Goal: Information Seeking & Learning: Learn about a topic

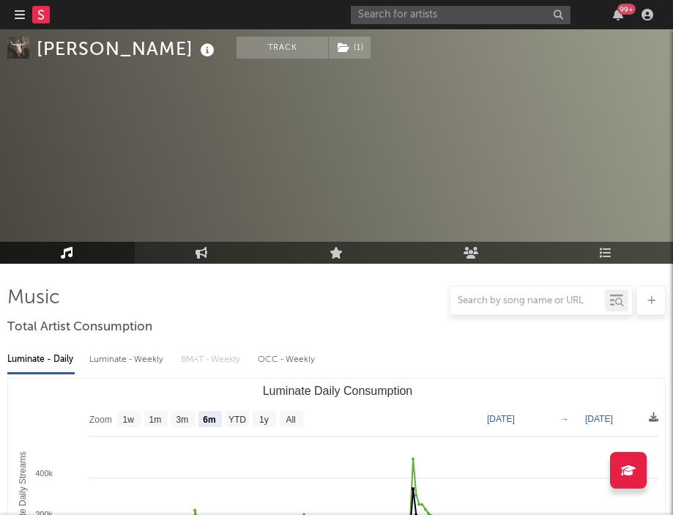
select select "6m"
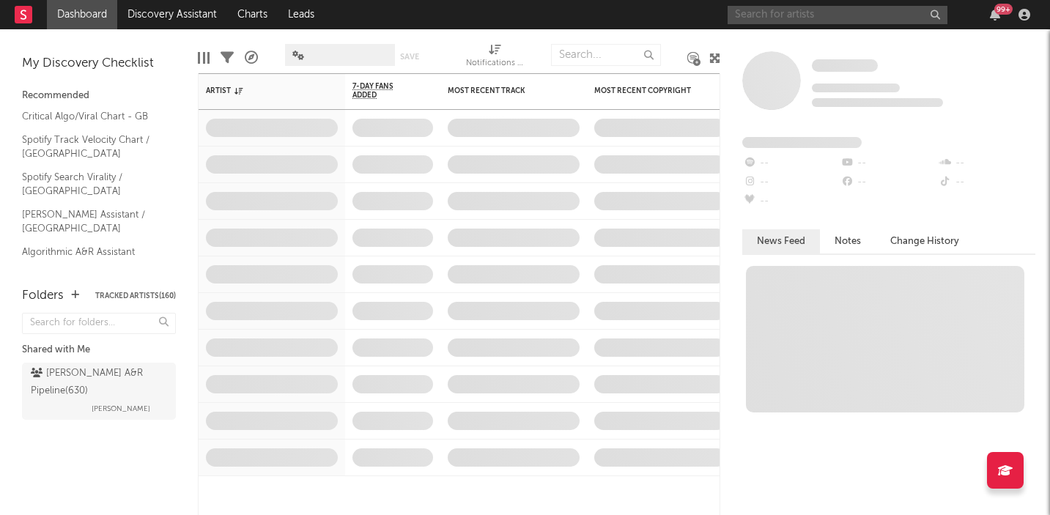
click at [858, 16] on input "text" at bounding box center [838, 15] width 220 height 18
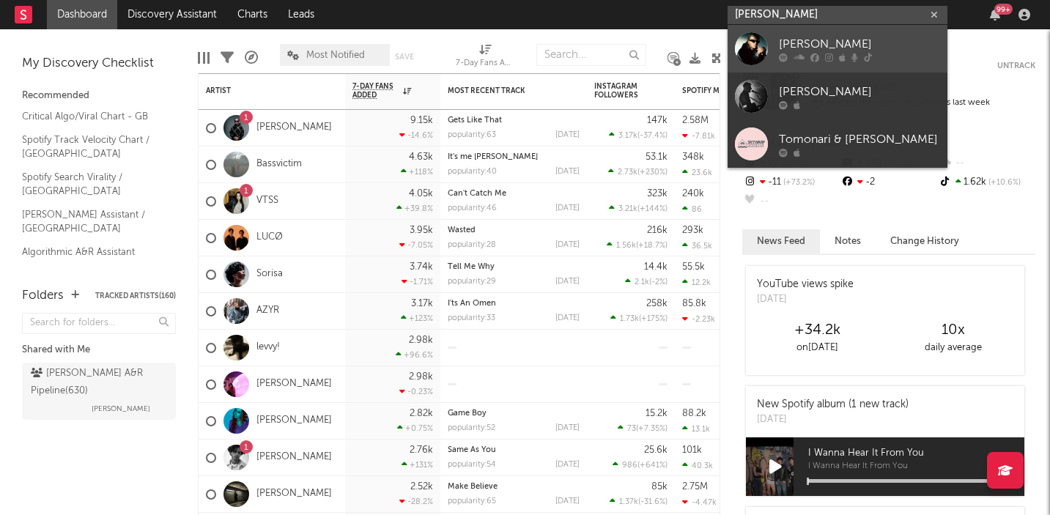
type input "[PERSON_NAME]"
click at [844, 53] on icon at bounding box center [842, 57] width 7 height 9
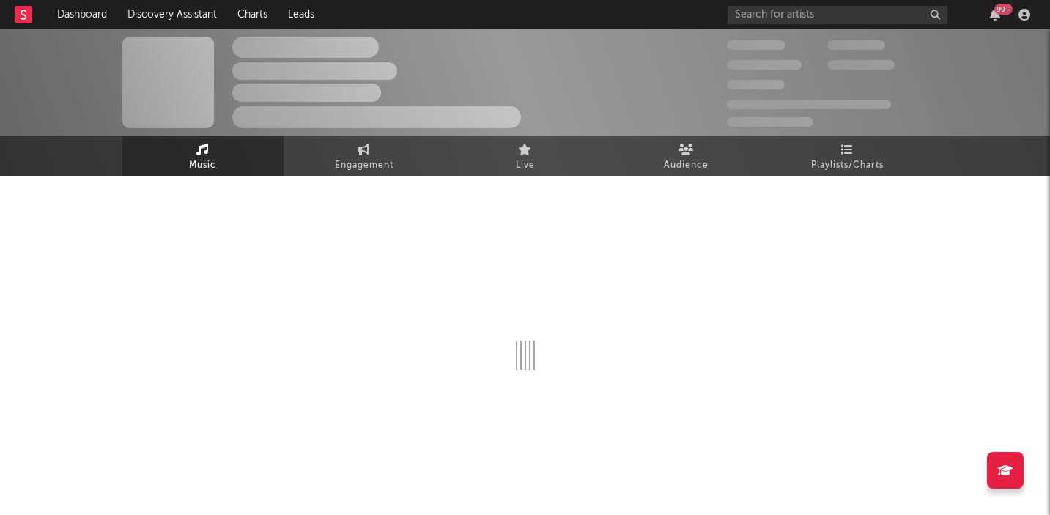
select select "1w"
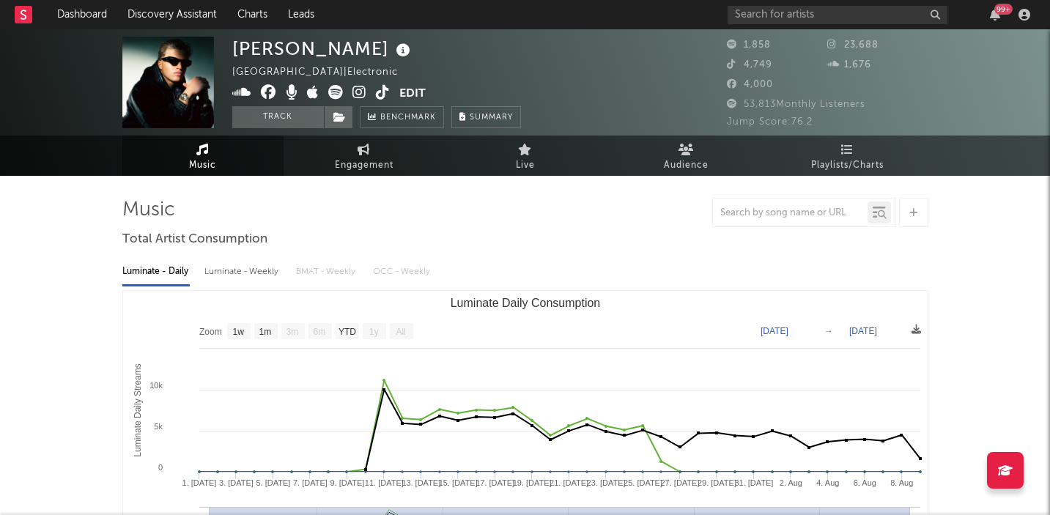
click at [385, 92] on icon at bounding box center [383, 92] width 14 height 15
click at [807, 22] on input "text" at bounding box center [838, 15] width 220 height 18
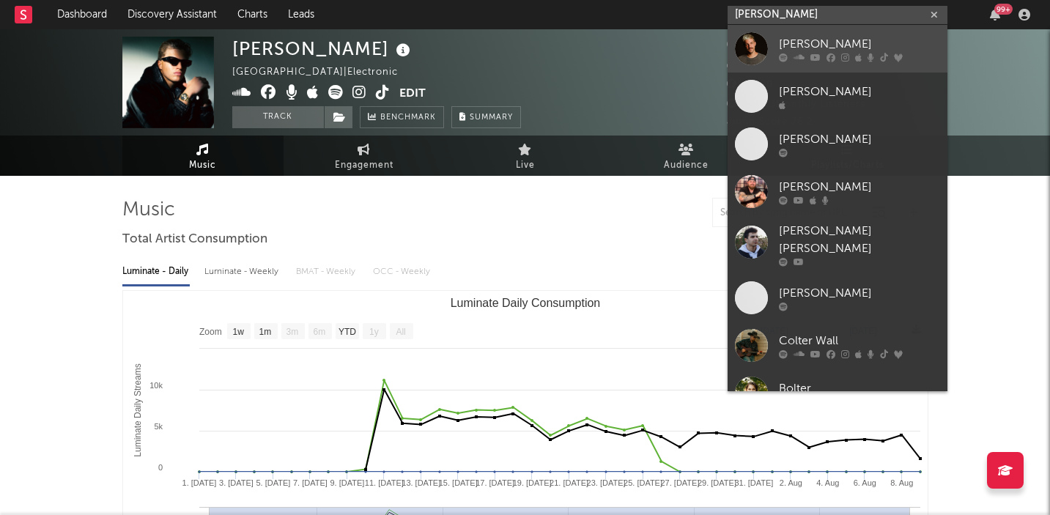
type input "[PERSON_NAME]"
click at [836, 43] on div "[PERSON_NAME]" at bounding box center [859, 44] width 161 height 18
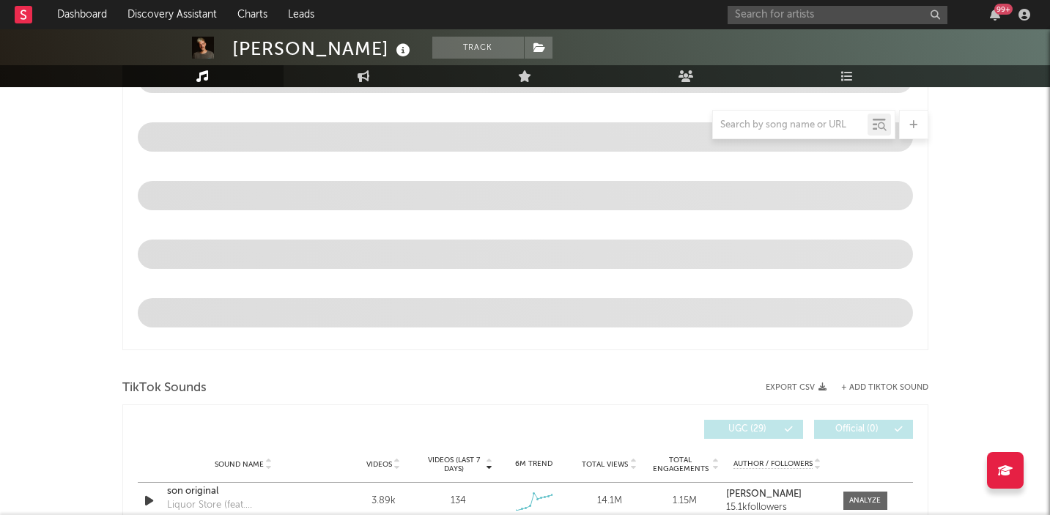
select select "6m"
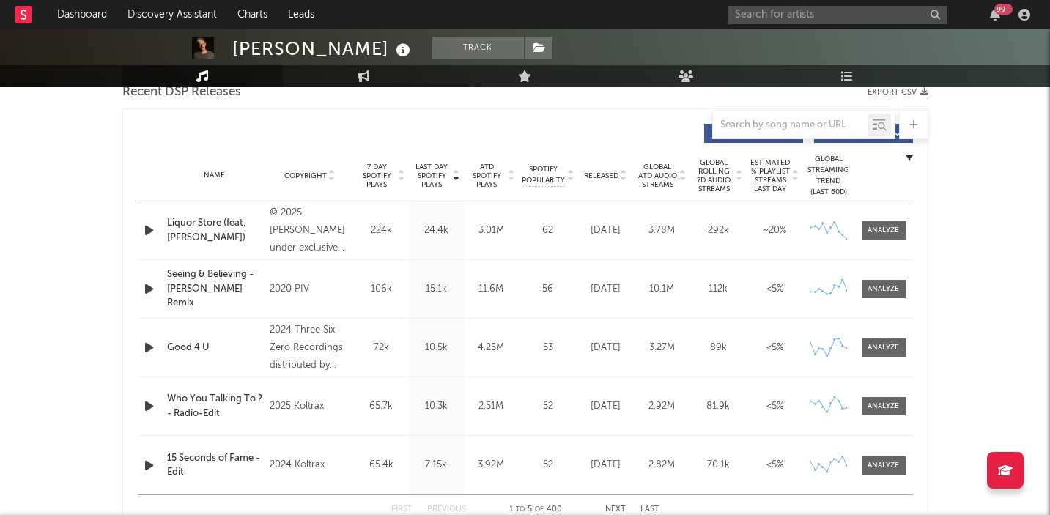
scroll to position [512, 0]
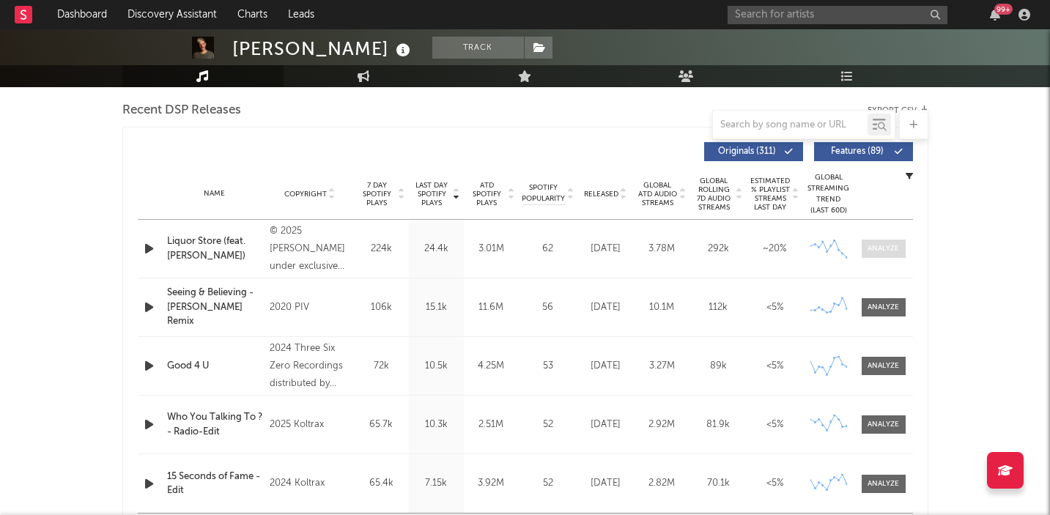
click at [873, 248] on div at bounding box center [883, 248] width 32 height 11
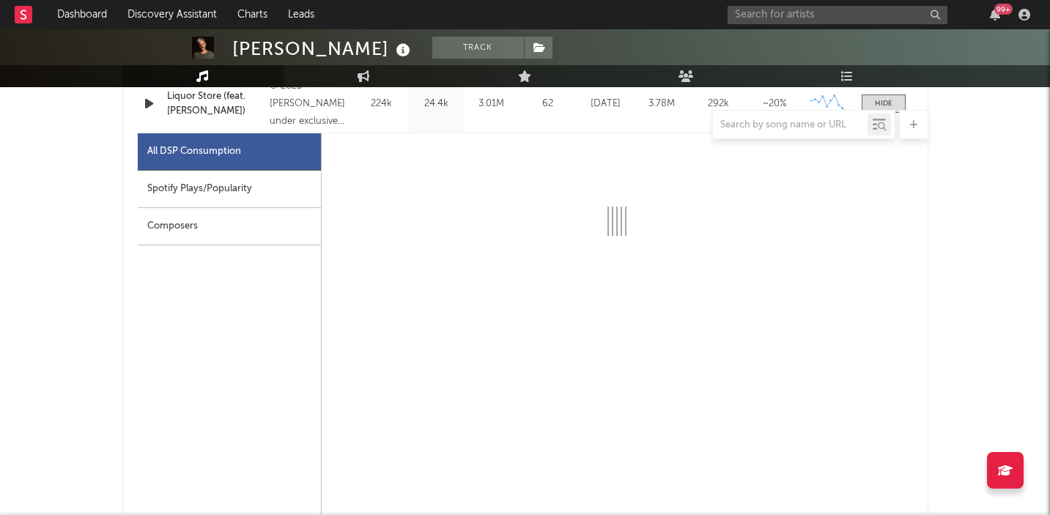
select select "1w"
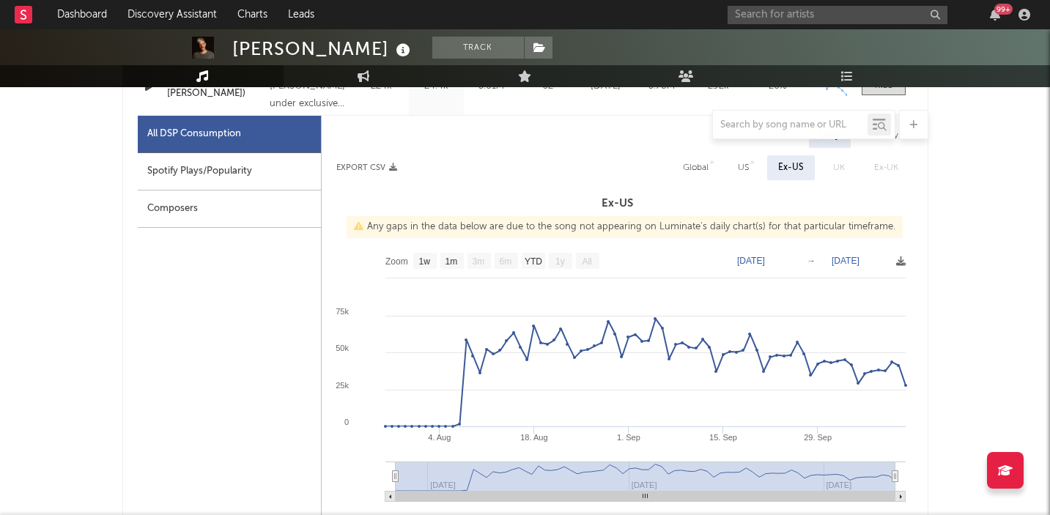
scroll to position [674, 0]
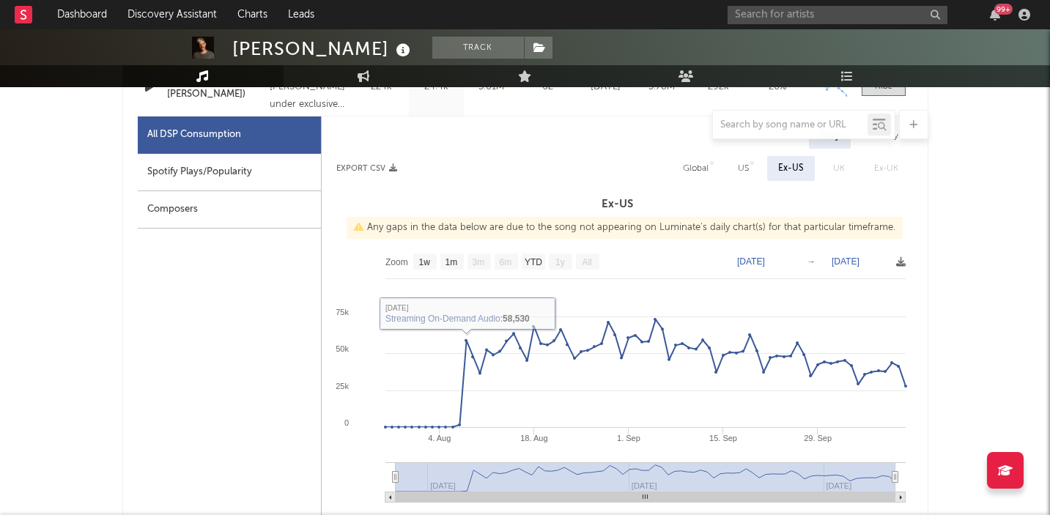
click at [237, 168] on div "Spotify Plays/Popularity" at bounding box center [229, 172] width 183 height 37
select select "1w"
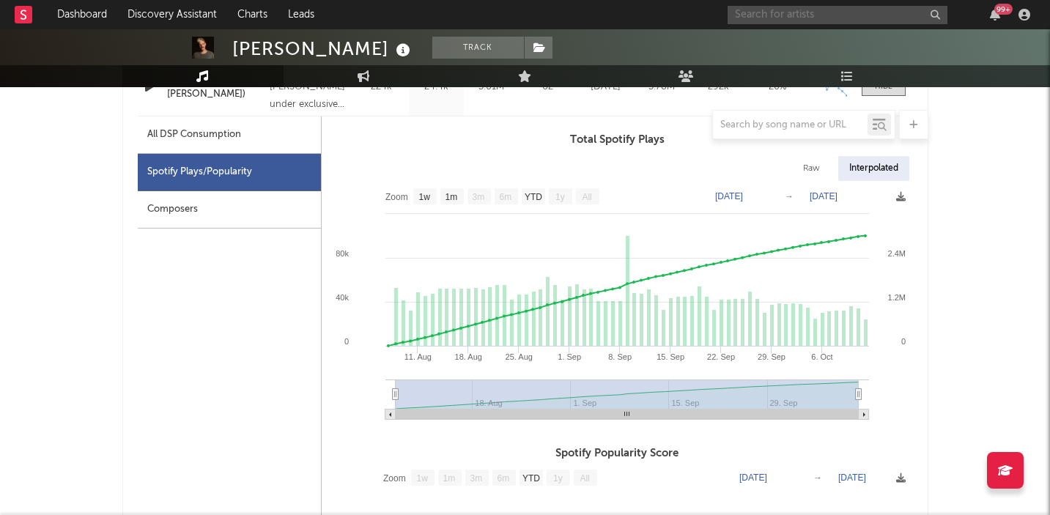
click at [790, 20] on input "text" at bounding box center [838, 15] width 220 height 18
type input "r"
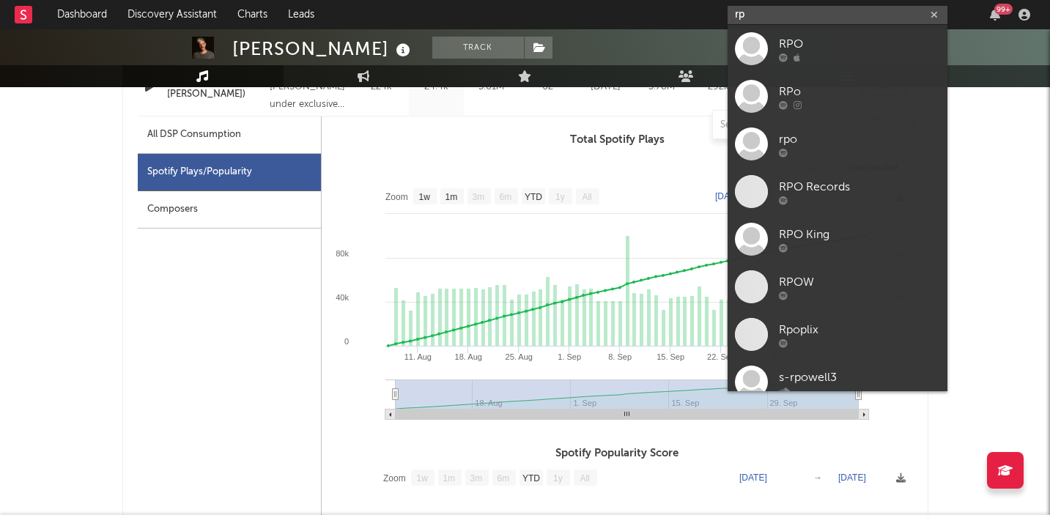
type input "r"
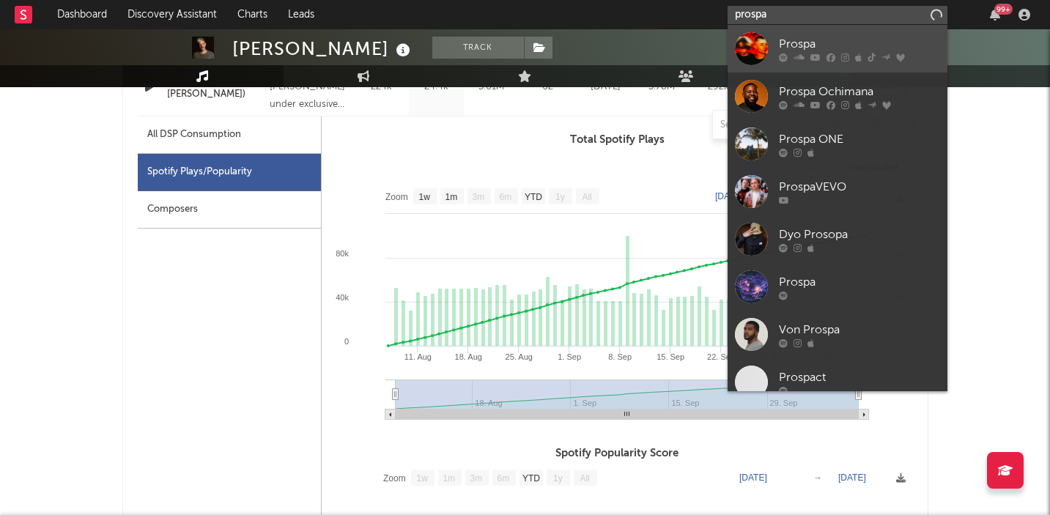
type input "prospa"
click at [822, 44] on div "Prospa" at bounding box center [859, 44] width 161 height 18
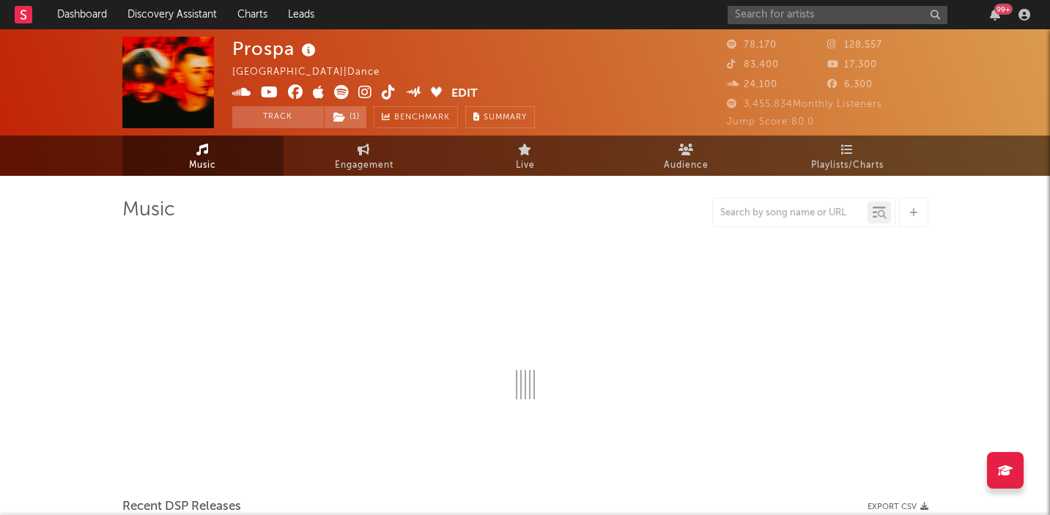
select select "6m"
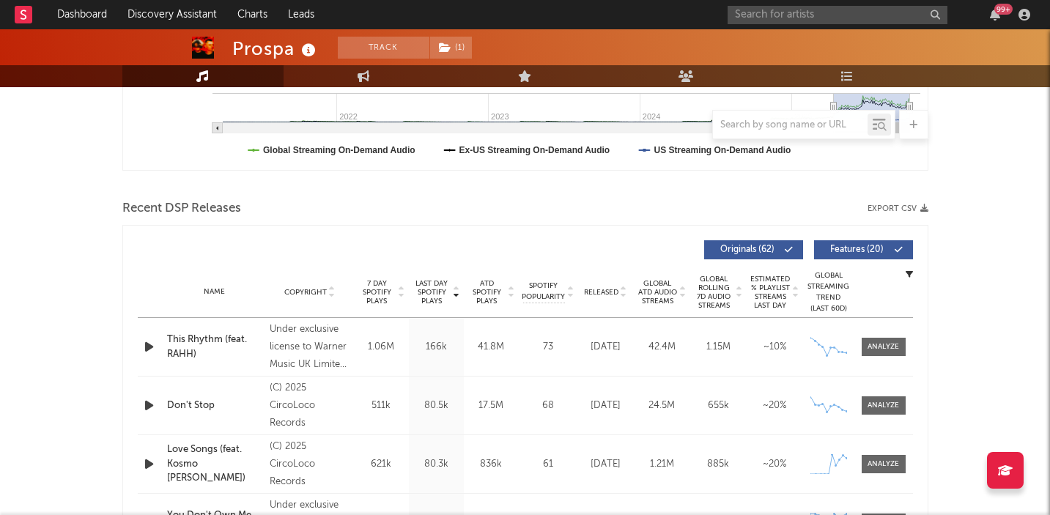
scroll to position [417, 0]
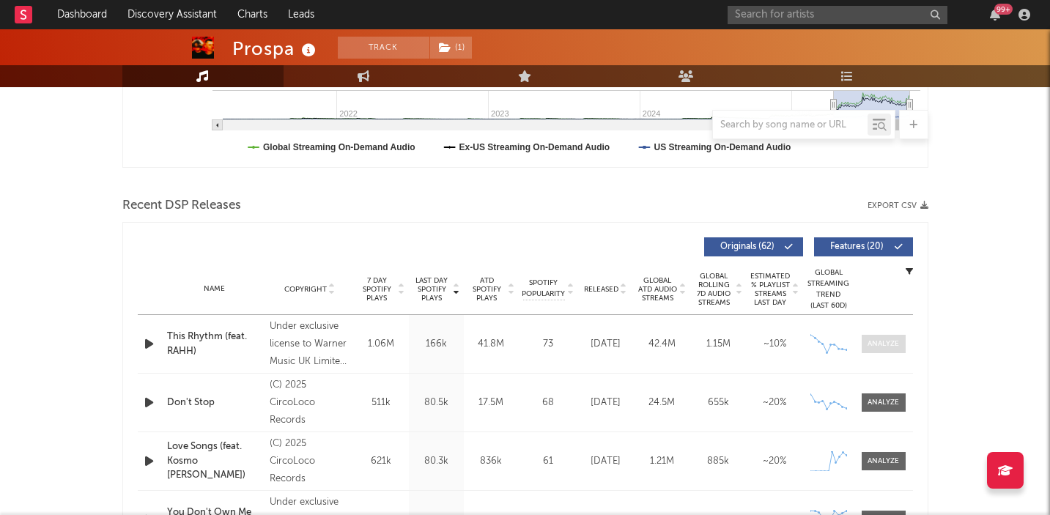
click at [889, 349] on div at bounding box center [883, 343] width 32 height 11
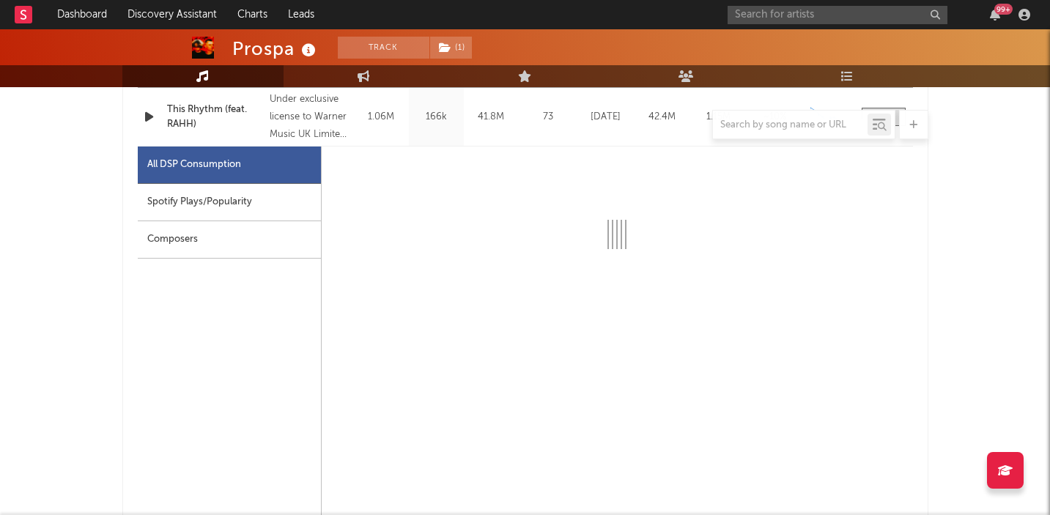
select select "6m"
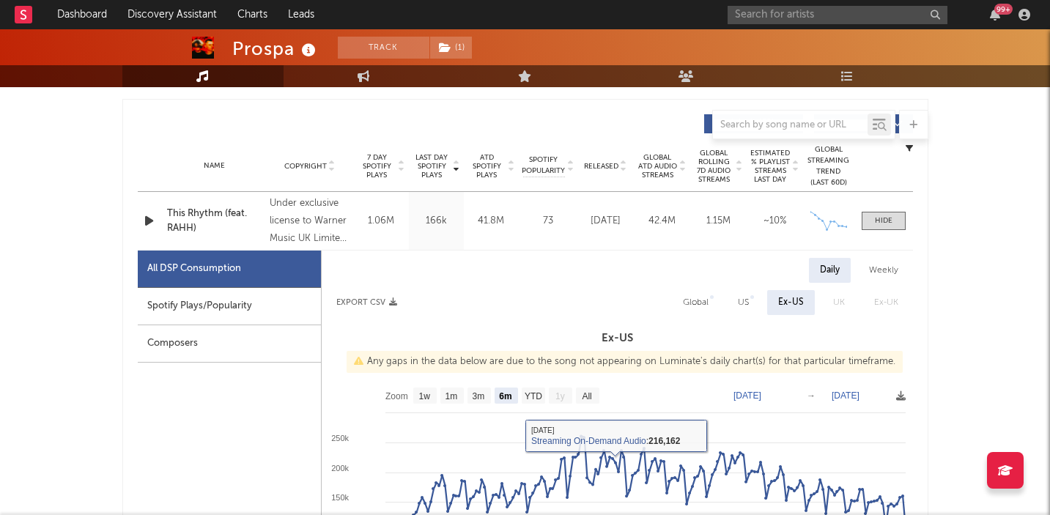
scroll to position [533, 0]
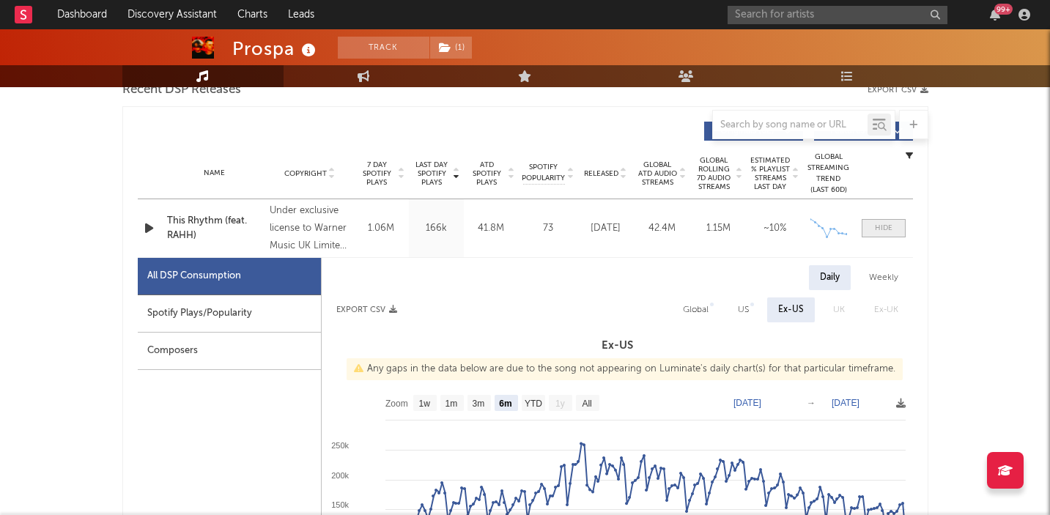
click at [878, 228] on div at bounding box center [884, 228] width 18 height 11
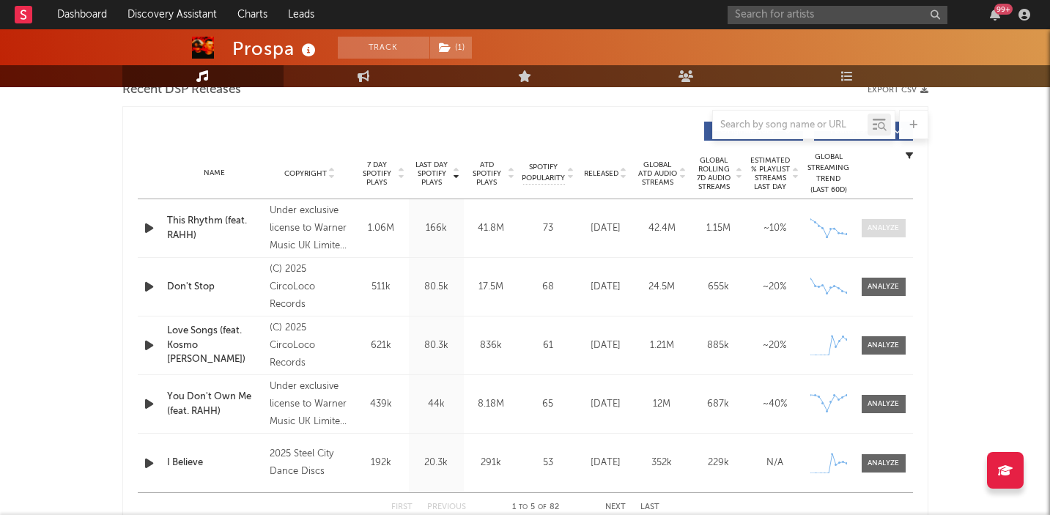
click at [876, 229] on div at bounding box center [883, 228] width 32 height 11
select select "6m"
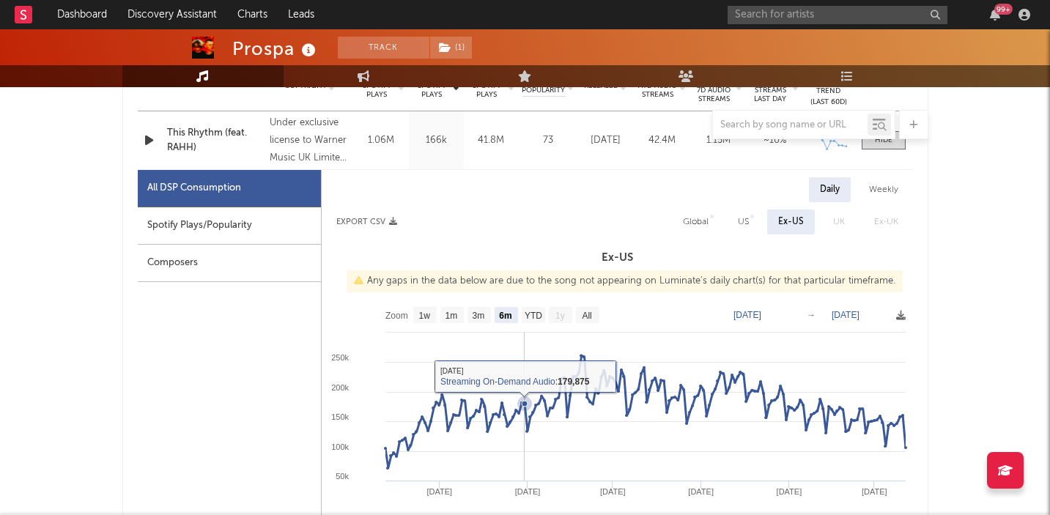
scroll to position [600, 0]
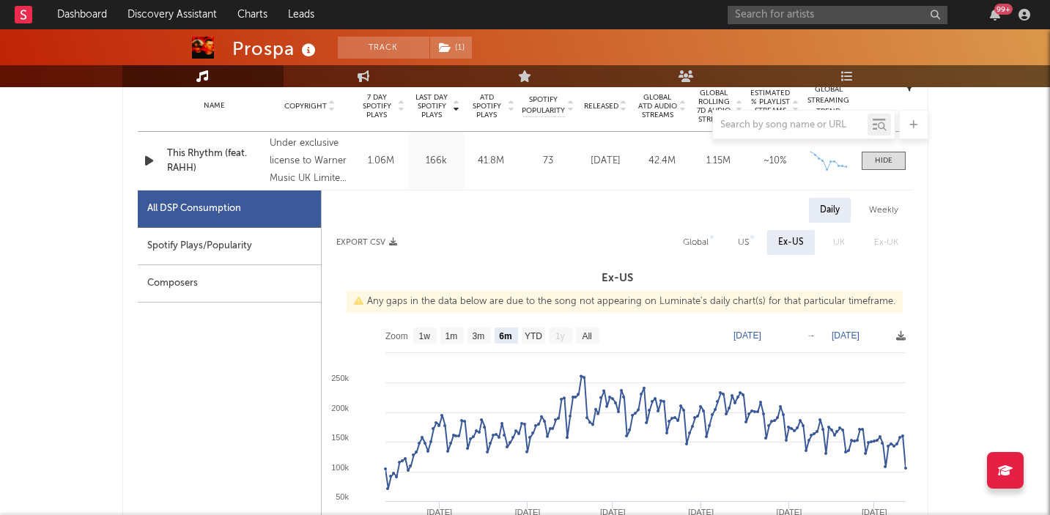
click at [147, 162] on icon "button" at bounding box center [148, 161] width 15 height 18
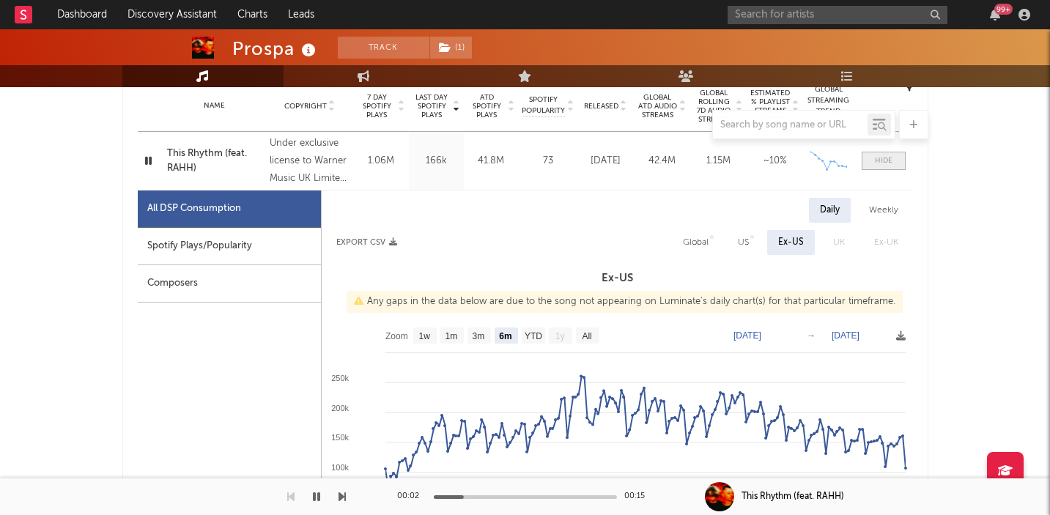
click at [892, 162] on span at bounding box center [884, 161] width 44 height 18
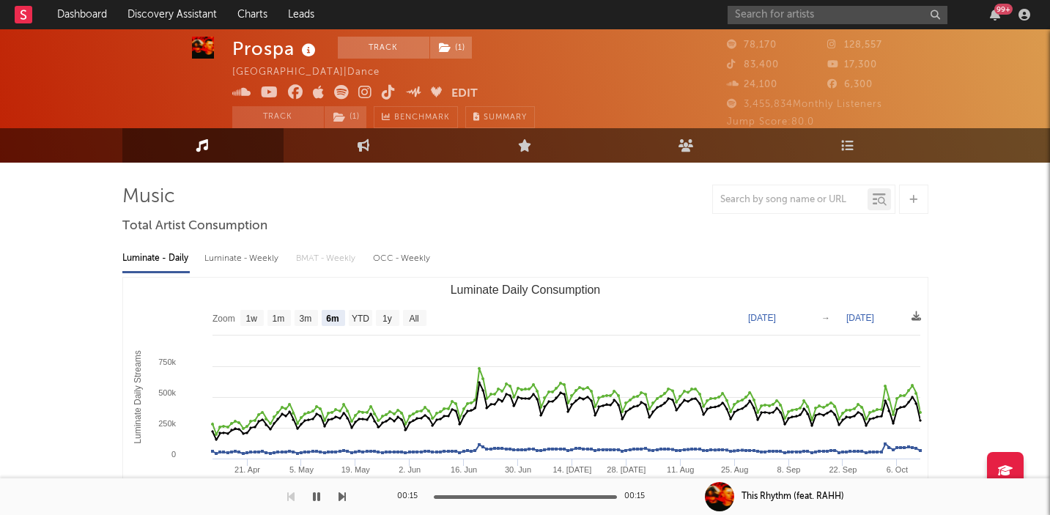
scroll to position [0, 0]
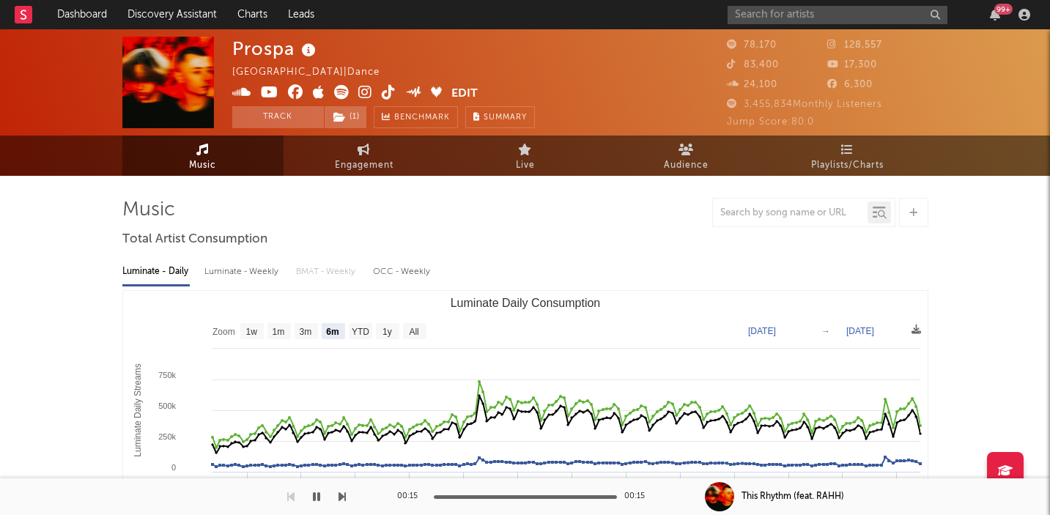
click at [996, 10] on div "99 +" at bounding box center [1003, 9] width 18 height 11
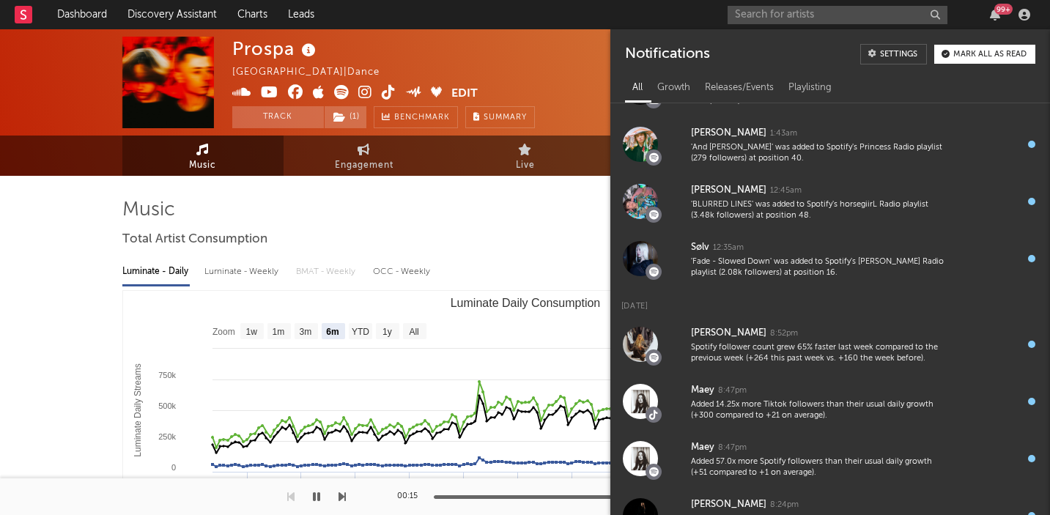
scroll to position [643, 0]
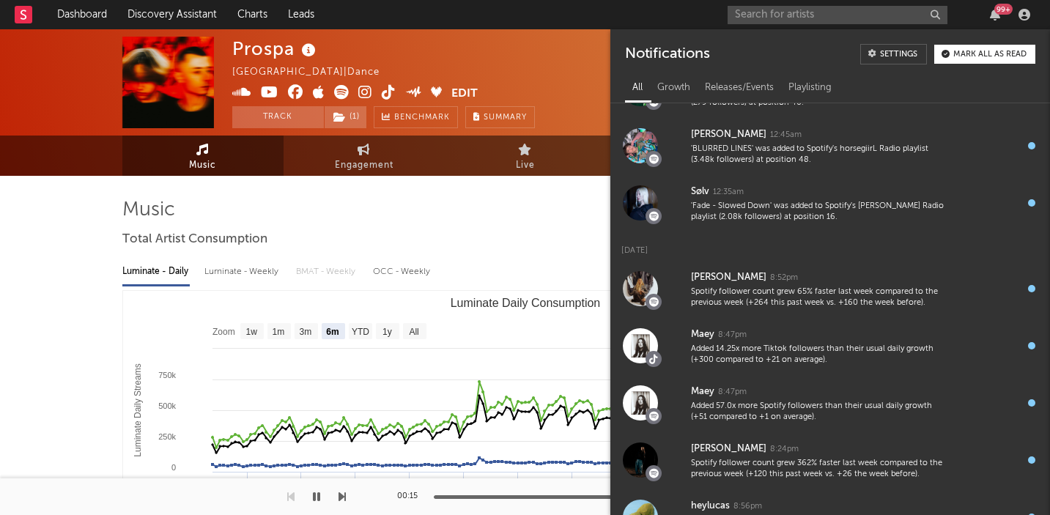
click at [495, 284] on div "Luminate - Daily Luminate - Weekly BMAT - Weekly OCC - Weekly Zoom 1w 1m 3m 6m …" at bounding box center [525, 420] width 806 height 336
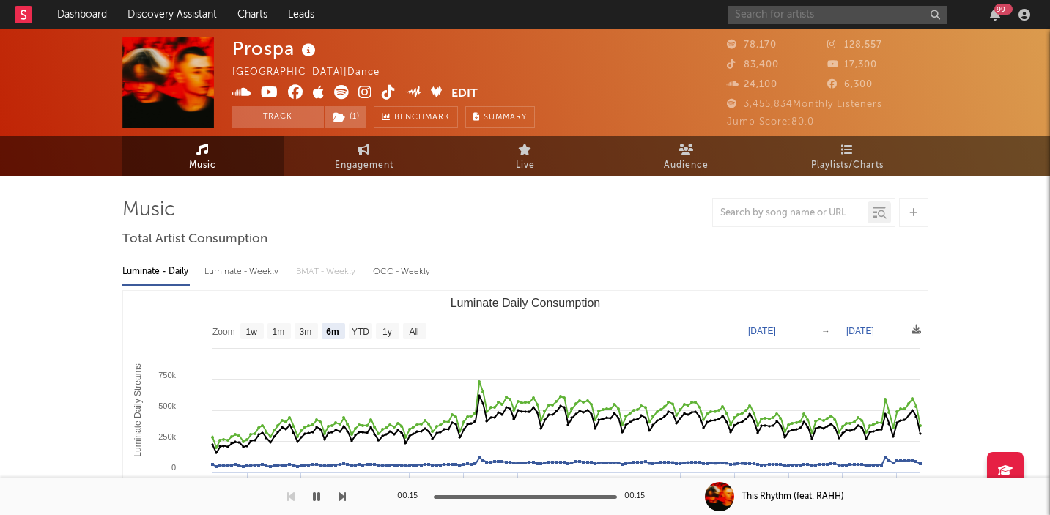
click at [788, 12] on input "text" at bounding box center [838, 15] width 220 height 18
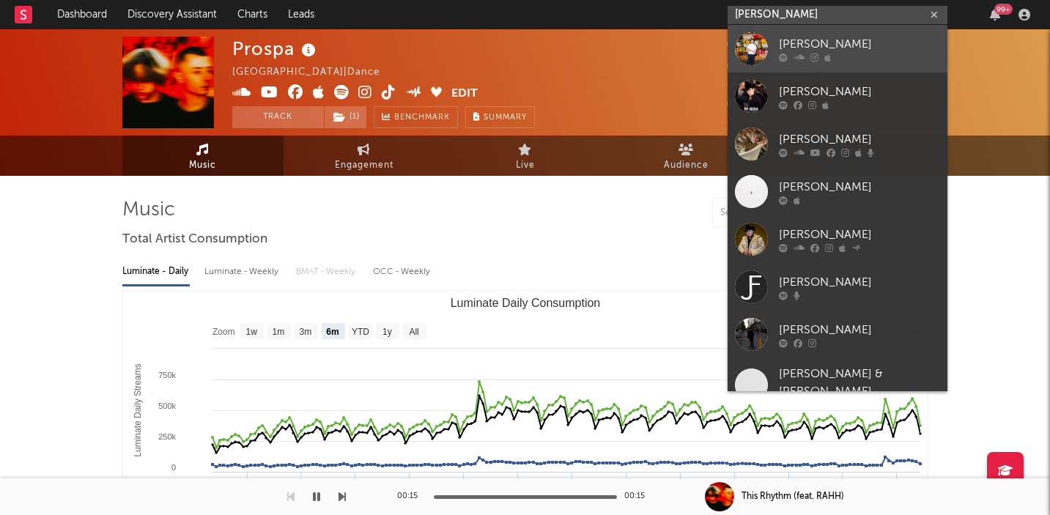
type input "[PERSON_NAME]"
click at [835, 33] on link "[PERSON_NAME]" at bounding box center [838, 49] width 220 height 48
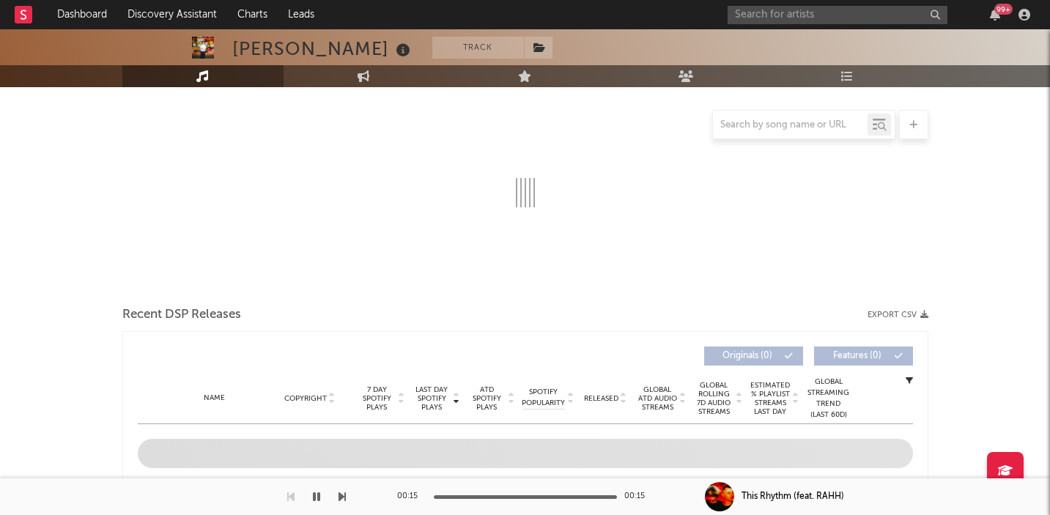
select select "6m"
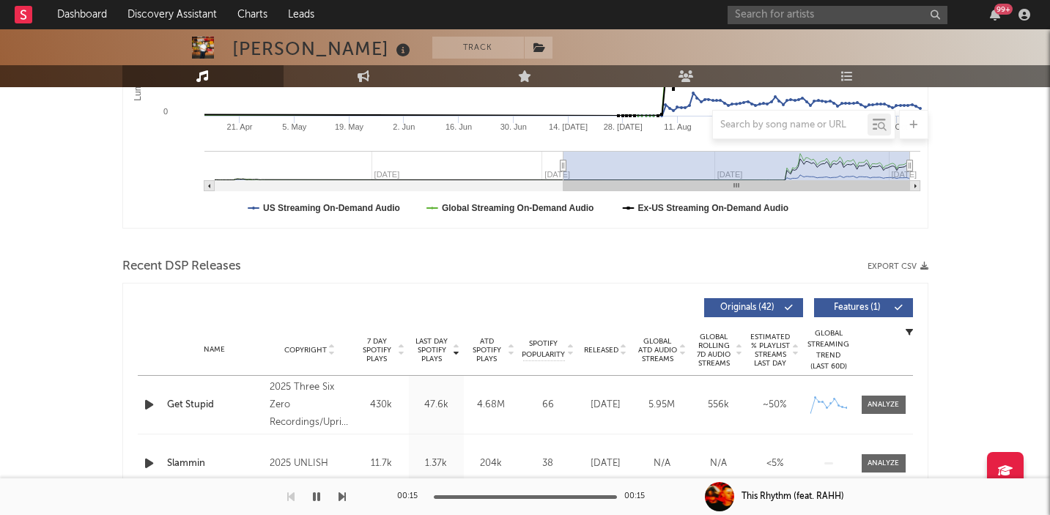
scroll to position [434, 0]
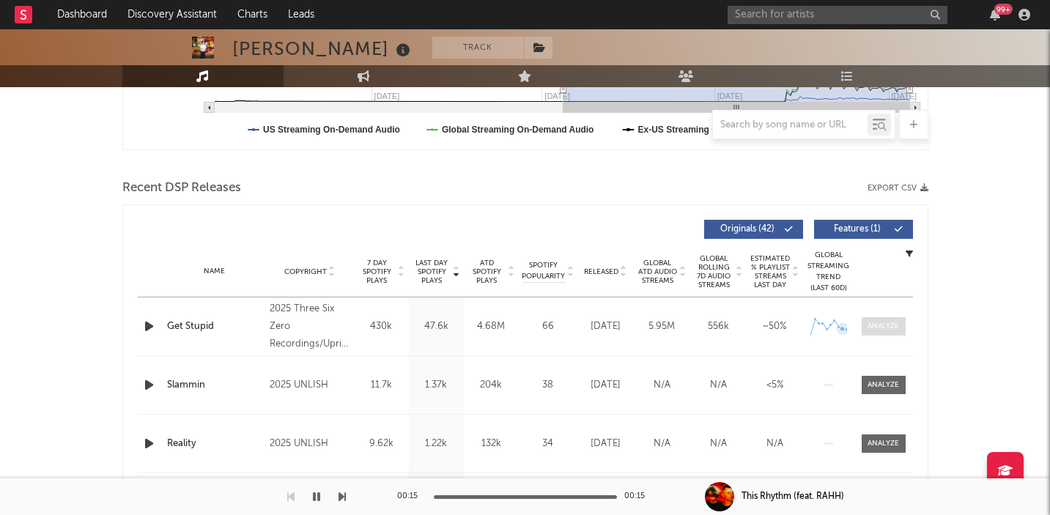
click at [871, 327] on div at bounding box center [883, 326] width 32 height 11
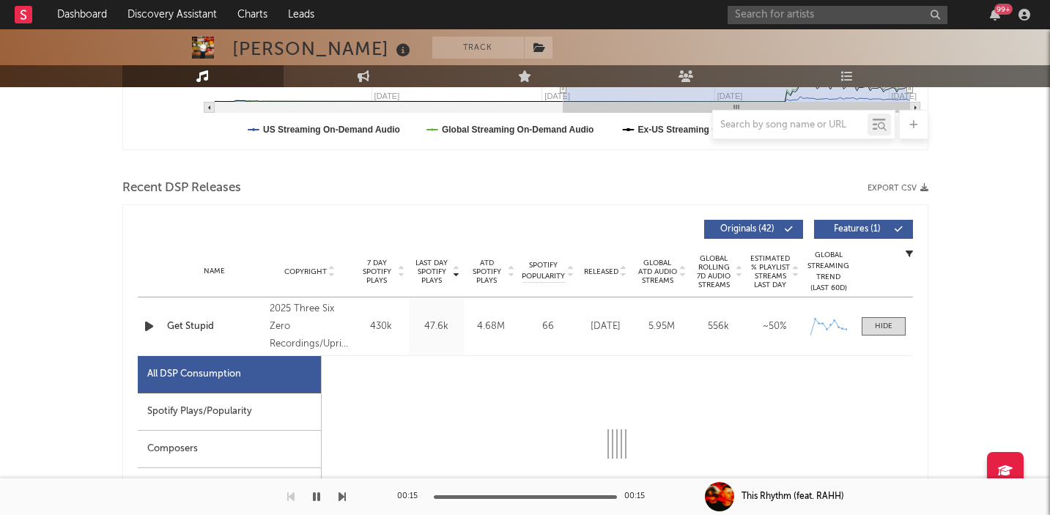
select select "1w"
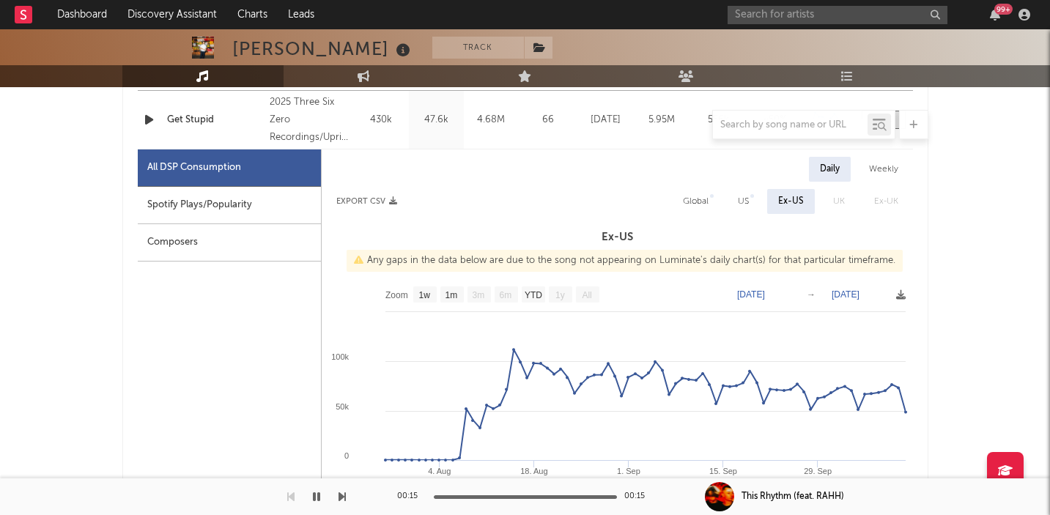
scroll to position [684, 0]
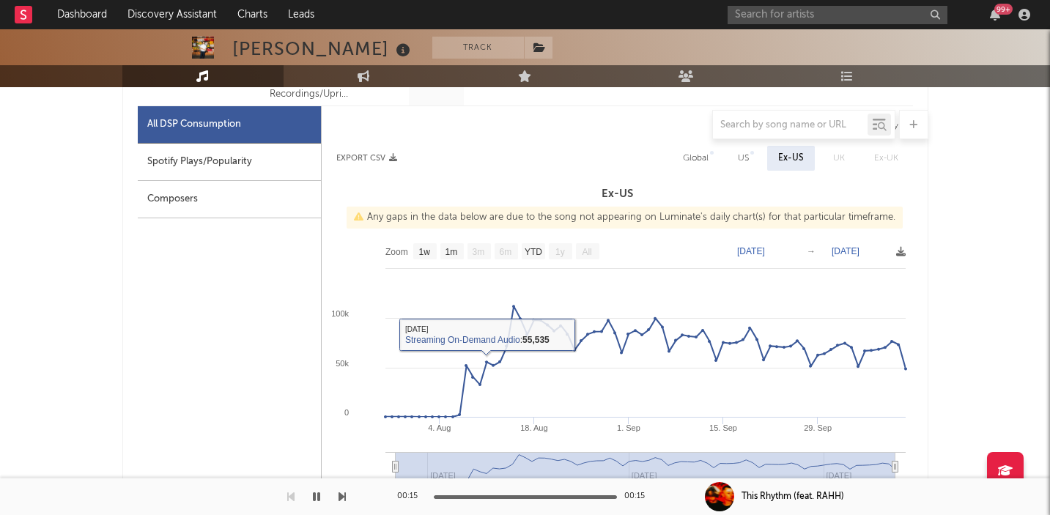
click at [249, 162] on div "Spotify Plays/Popularity" at bounding box center [229, 162] width 183 height 37
select select "1w"
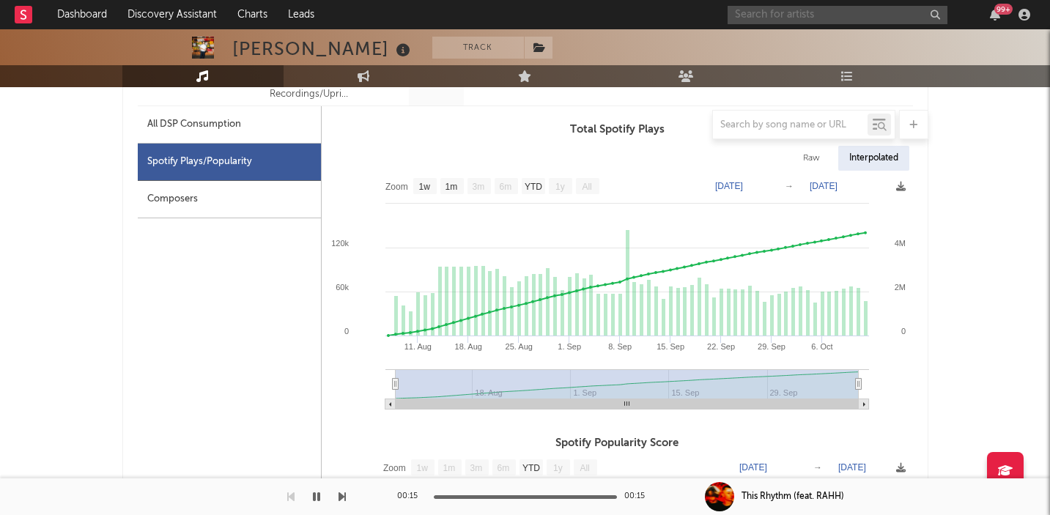
click at [817, 15] on input "text" at bounding box center [838, 15] width 220 height 18
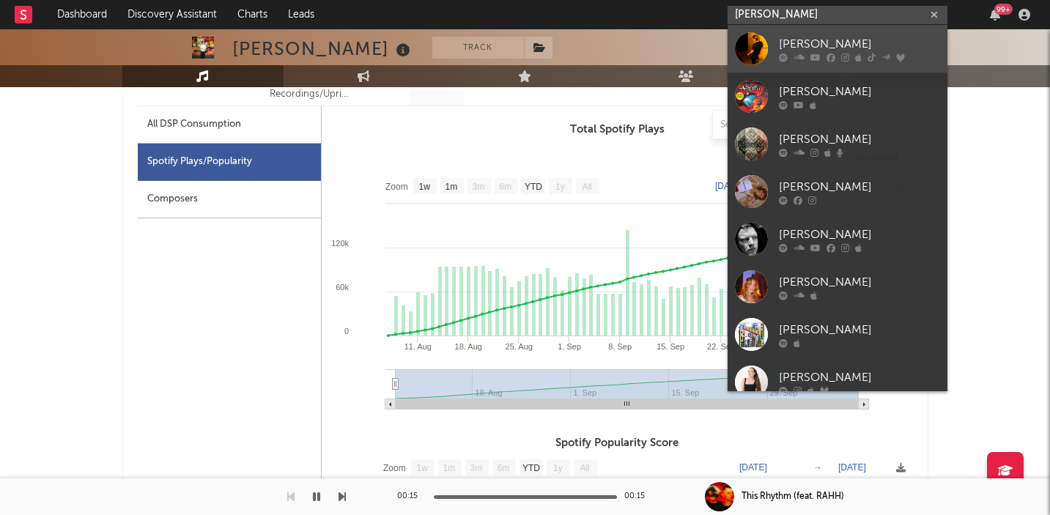
type input "[PERSON_NAME]"
click at [794, 37] on div "[PERSON_NAME]" at bounding box center [859, 44] width 161 height 18
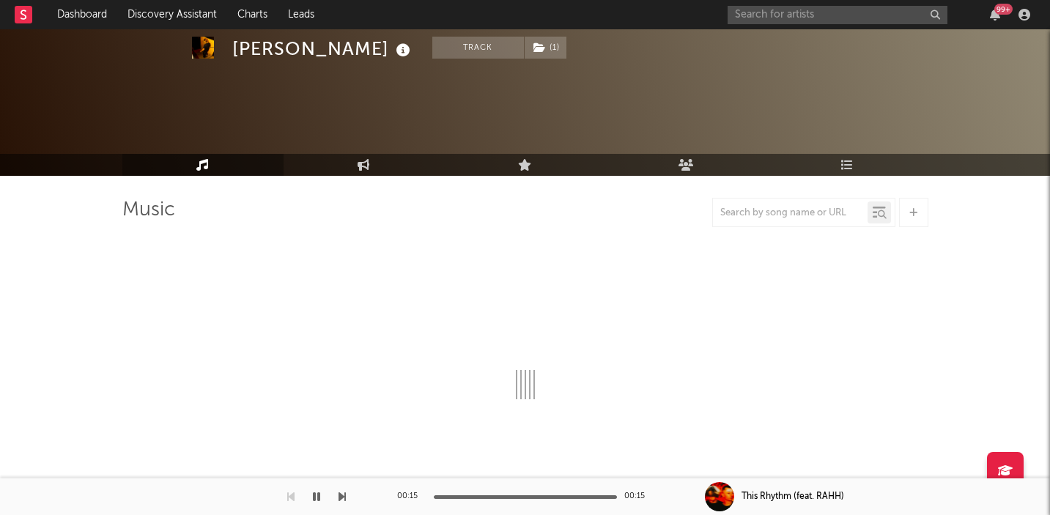
scroll to position [154, 0]
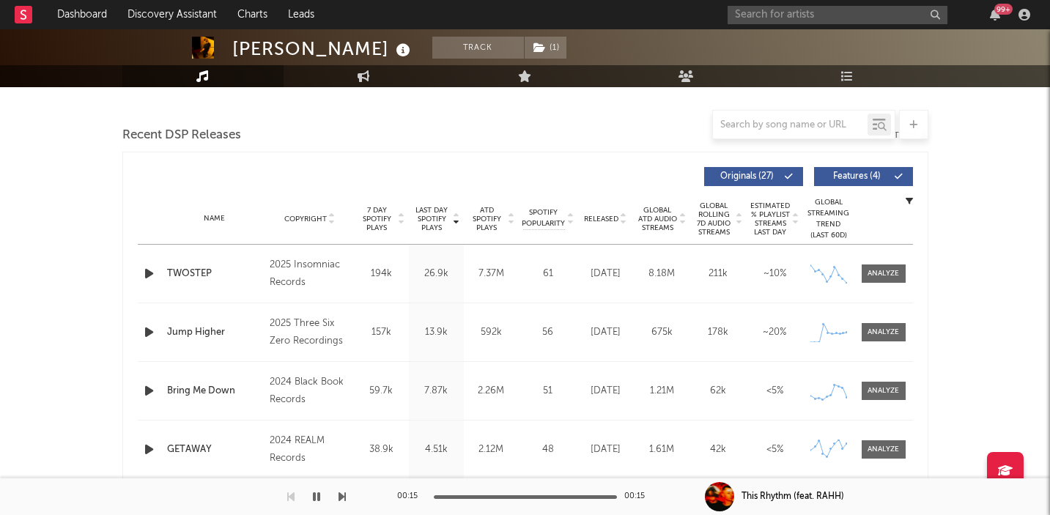
select select "6m"
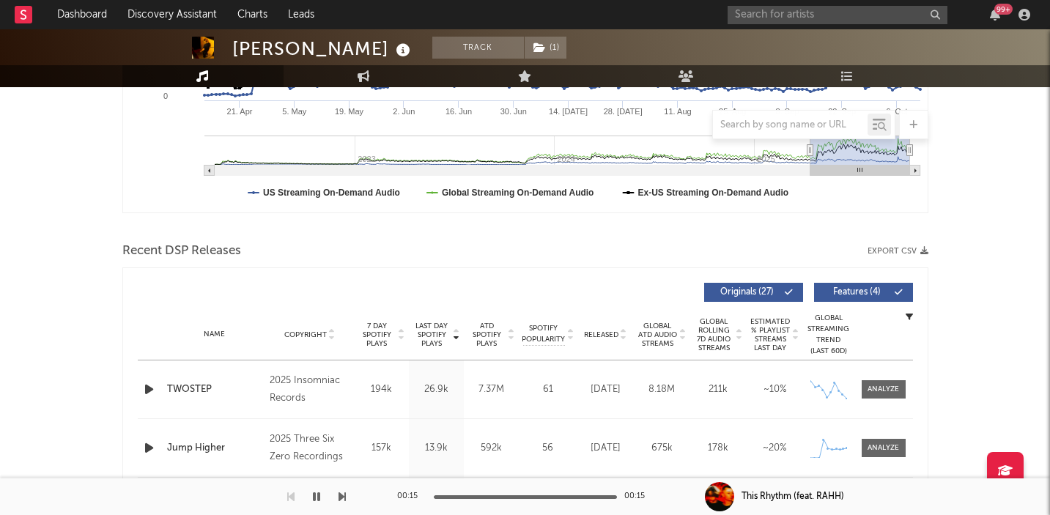
scroll to position [559, 0]
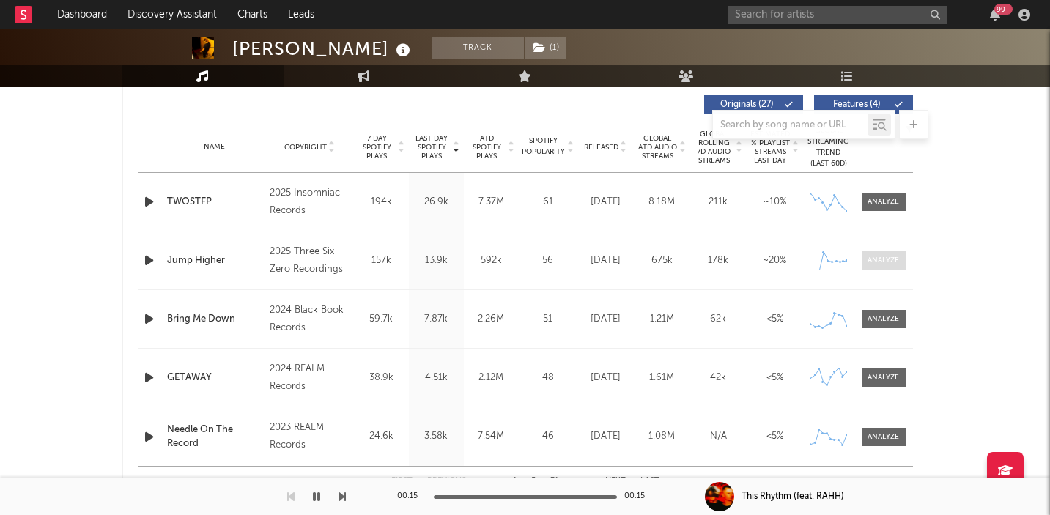
click at [882, 267] on span at bounding box center [884, 260] width 44 height 18
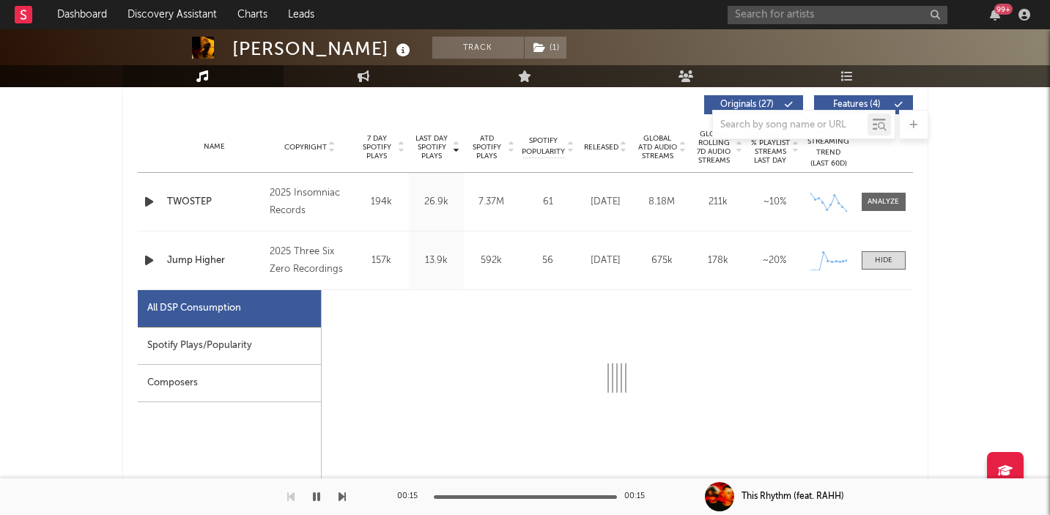
select select "1w"
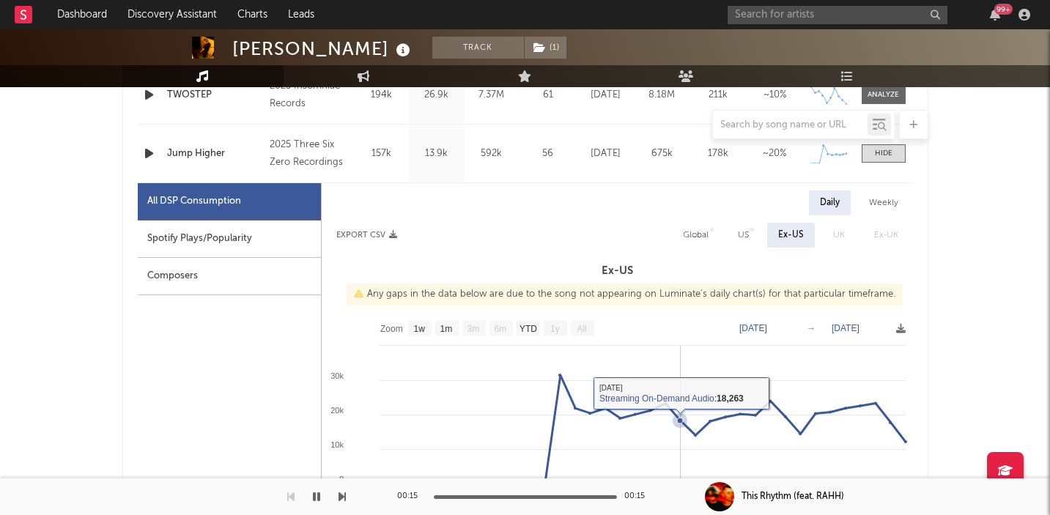
scroll to position [665, 0]
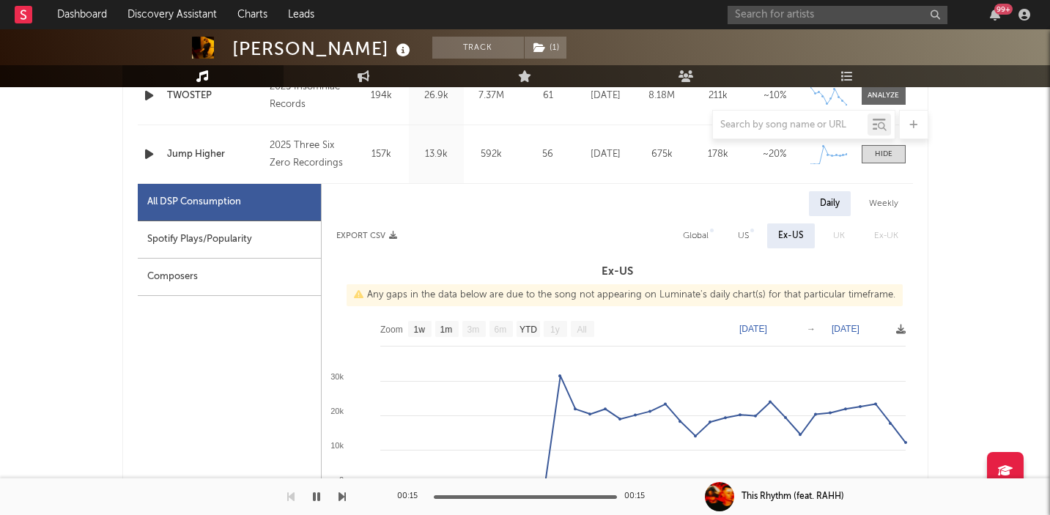
click at [270, 240] on div "Spotify Plays/Popularity" at bounding box center [229, 239] width 183 height 37
select select "1w"
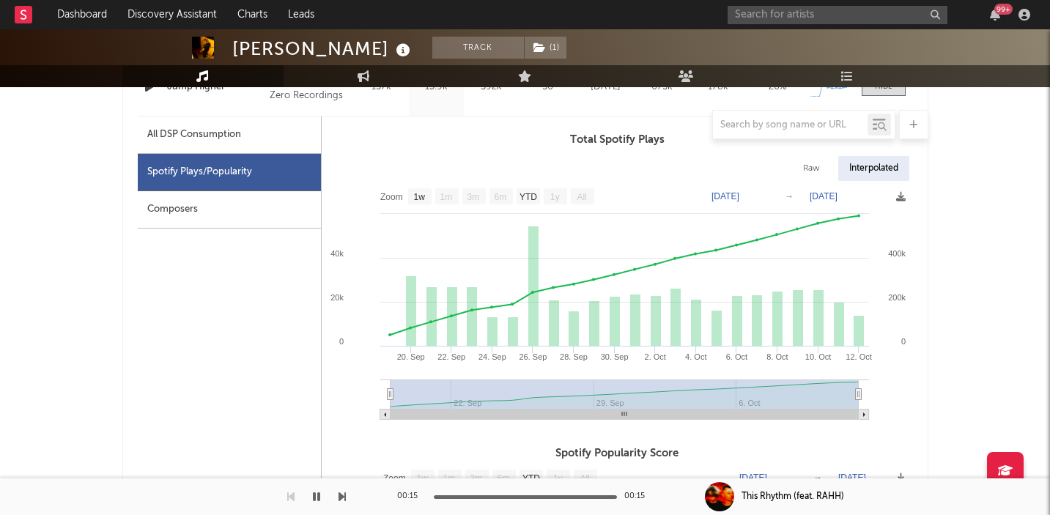
scroll to position [0, 0]
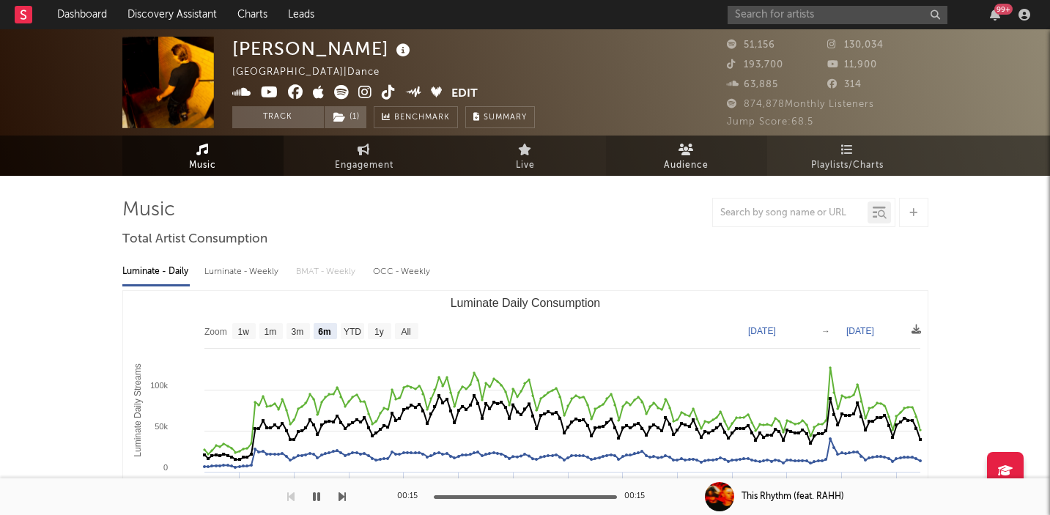
click at [698, 155] on link "Audience" at bounding box center [686, 156] width 161 height 40
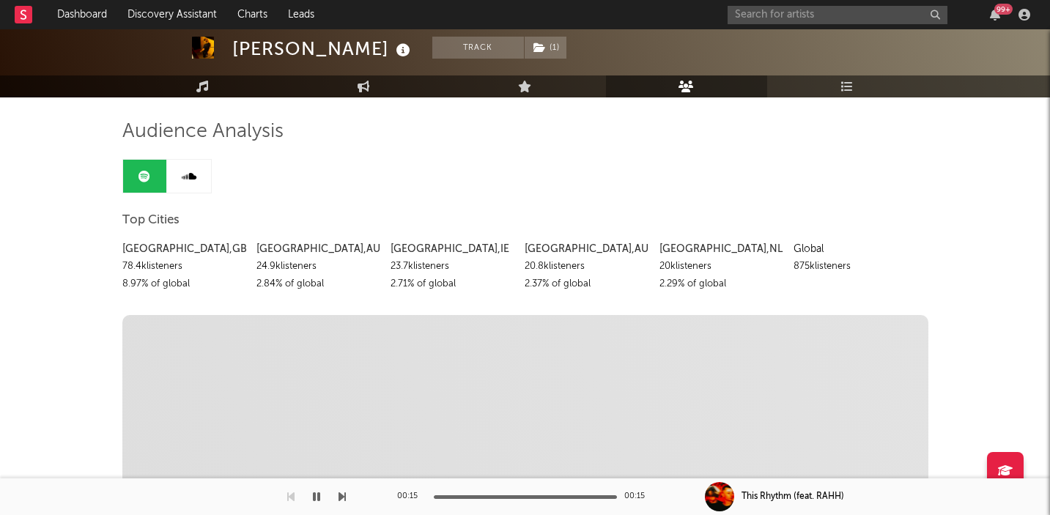
scroll to position [49, 0]
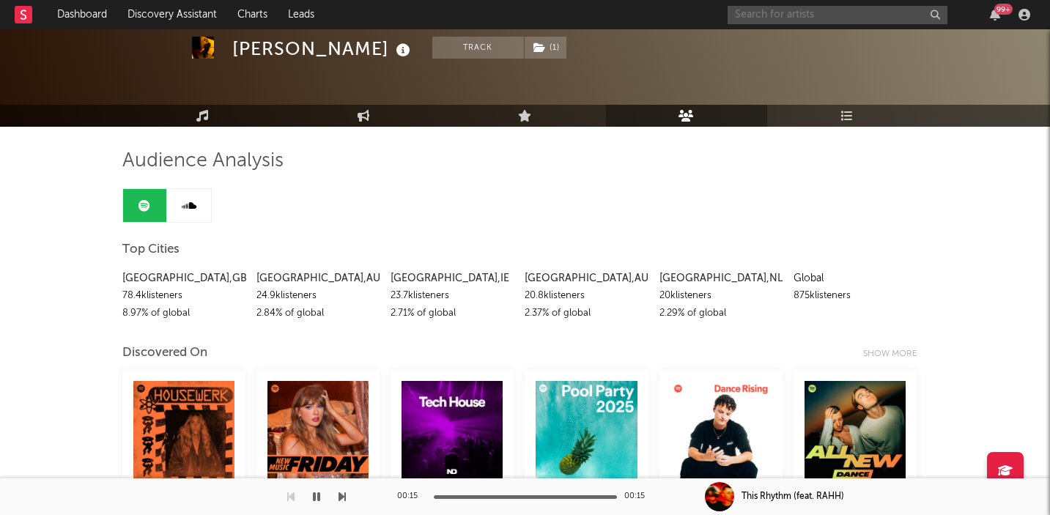
click at [787, 8] on input "text" at bounding box center [838, 15] width 220 height 18
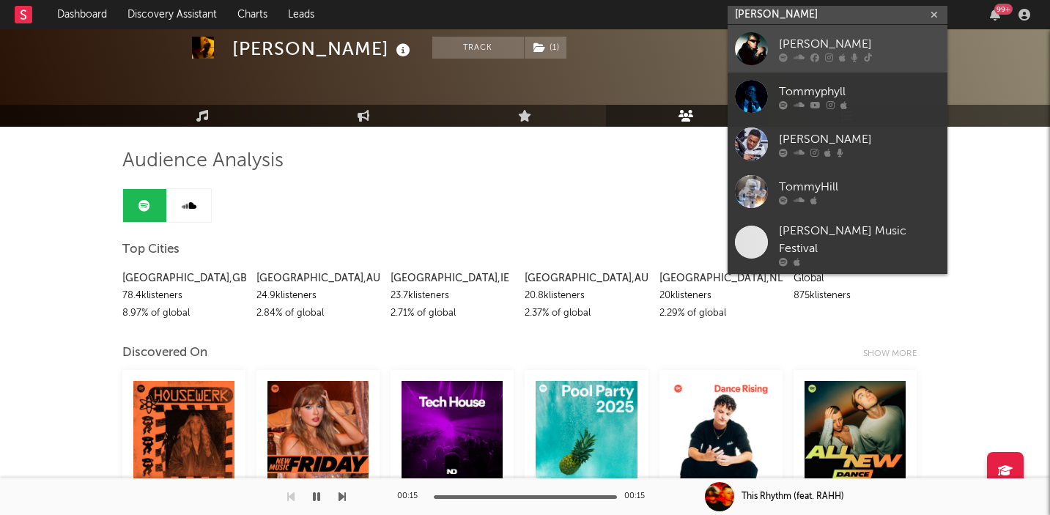
type input "[PERSON_NAME]"
click at [853, 46] on div "[PERSON_NAME]" at bounding box center [859, 44] width 161 height 18
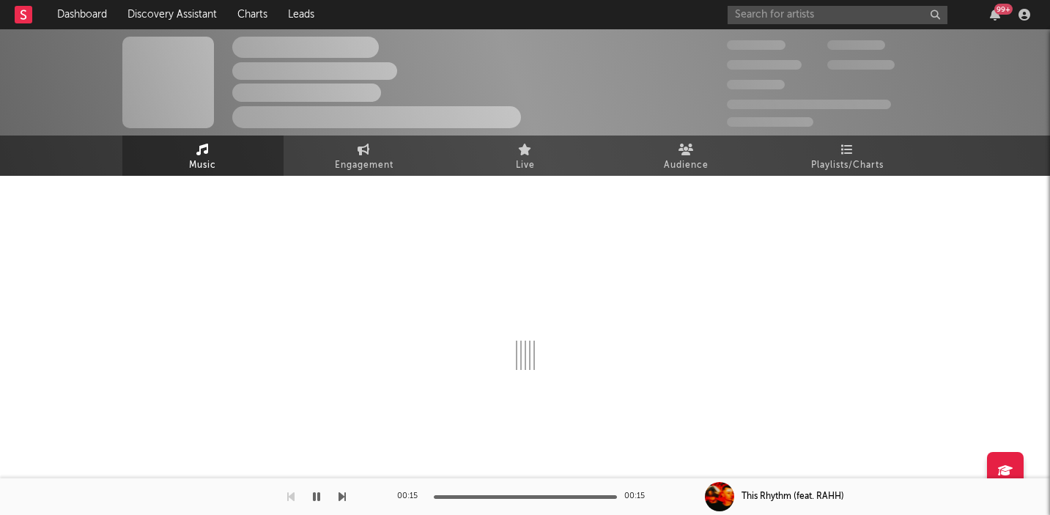
select select "1w"
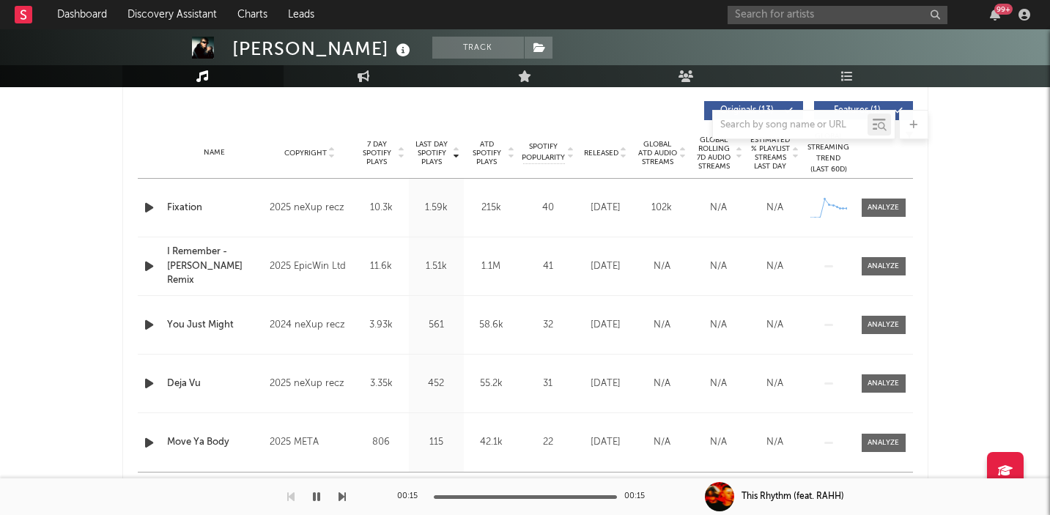
scroll to position [555, 0]
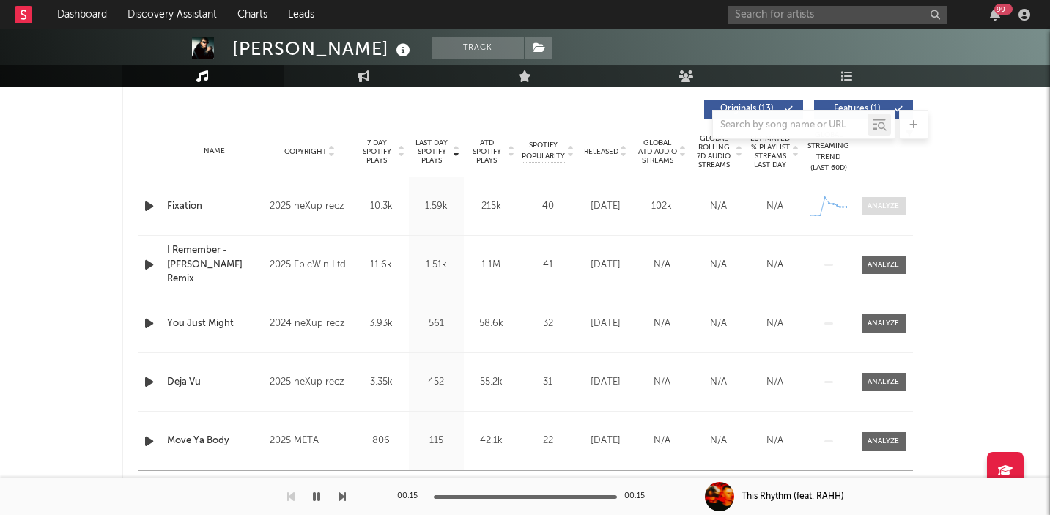
click at [892, 202] on div at bounding box center [883, 206] width 32 height 11
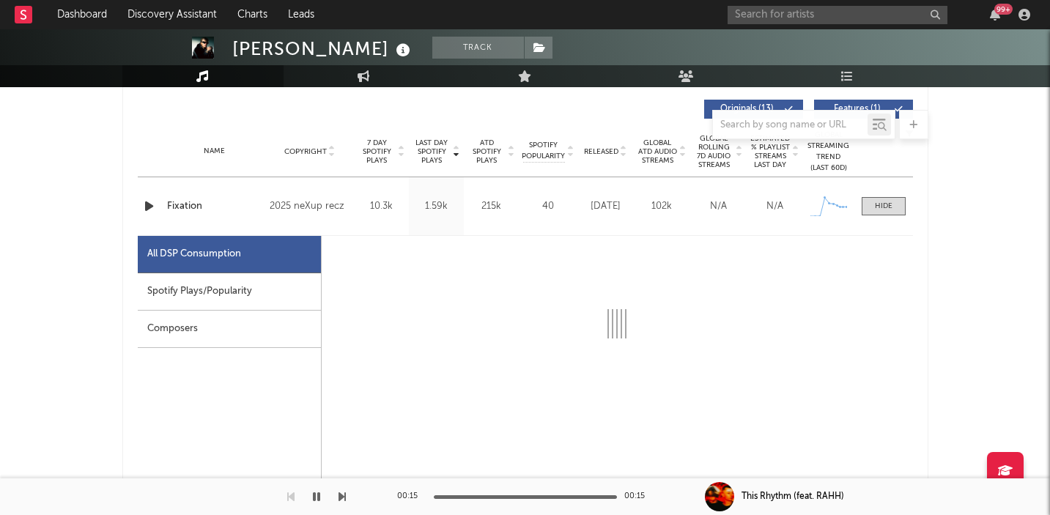
select select "1w"
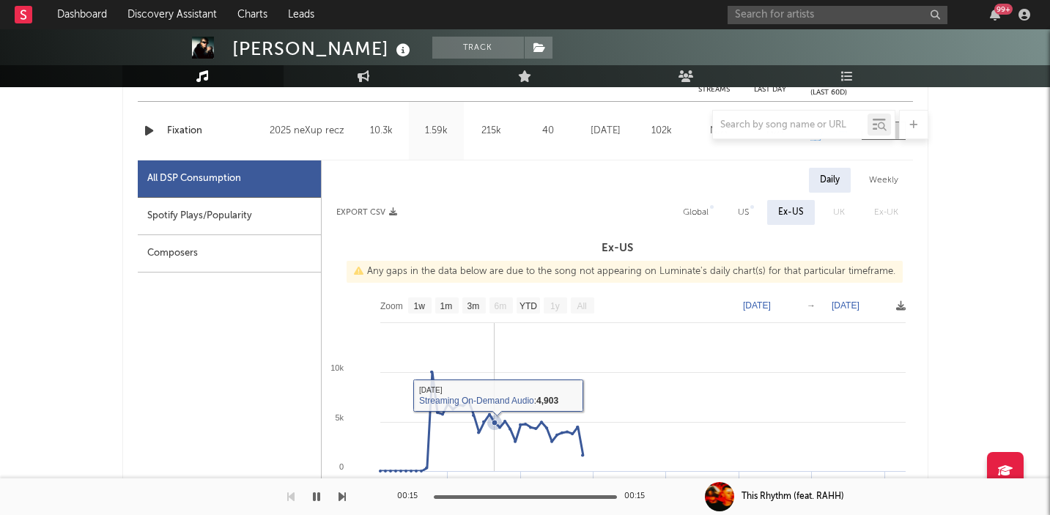
scroll to position [586, 0]
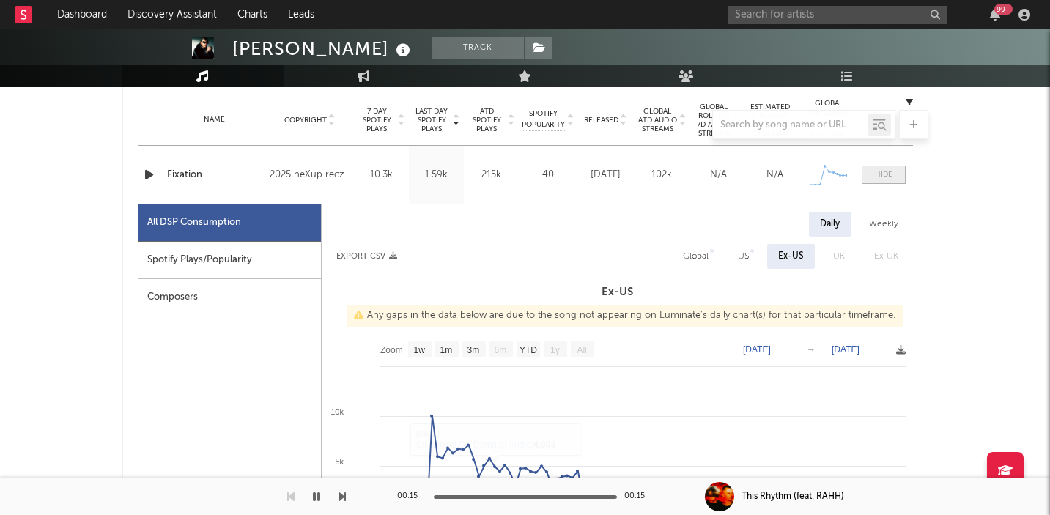
click at [885, 178] on div at bounding box center [884, 174] width 18 height 11
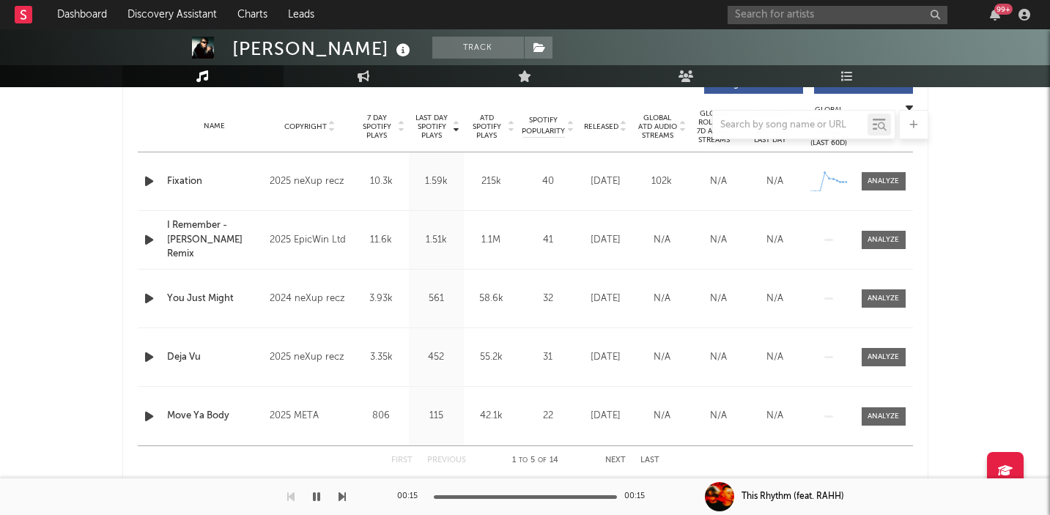
scroll to position [569, 0]
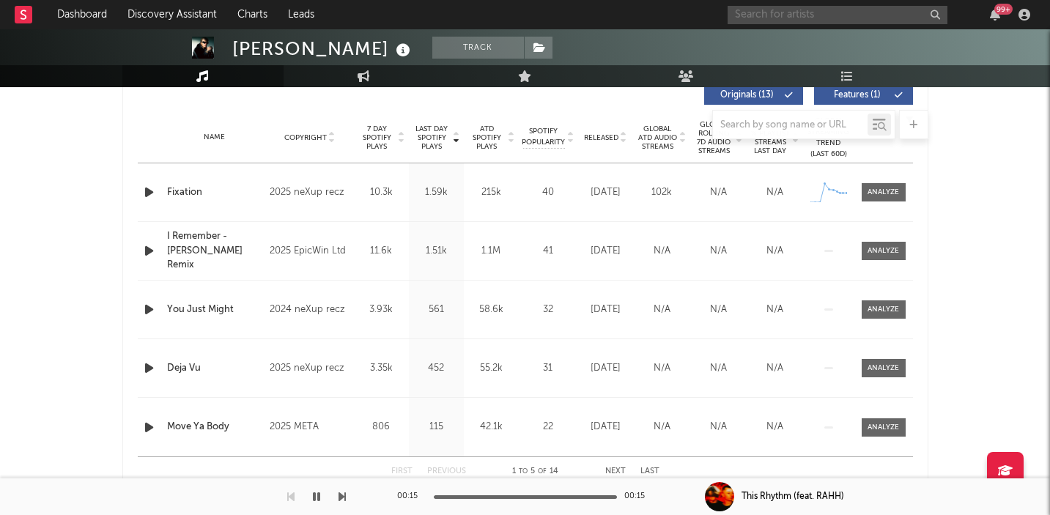
click at [784, 17] on input "text" at bounding box center [838, 15] width 220 height 18
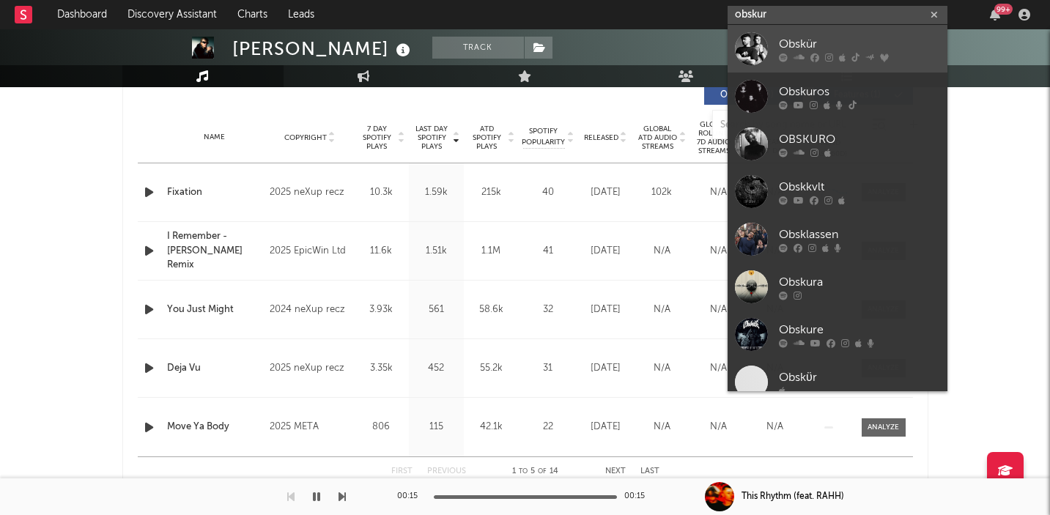
type input "obskur"
click at [806, 33] on link "Obskür" at bounding box center [838, 49] width 220 height 48
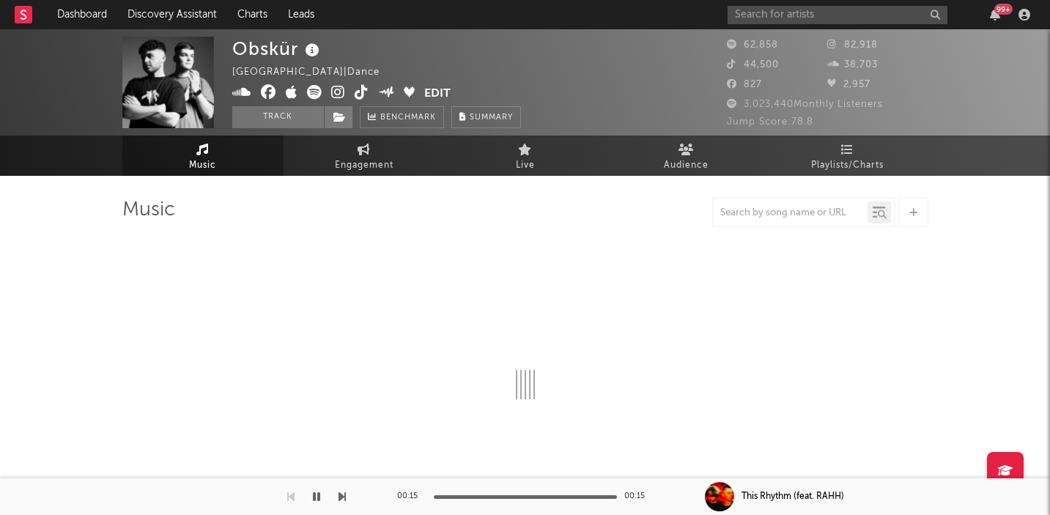
select select "6m"
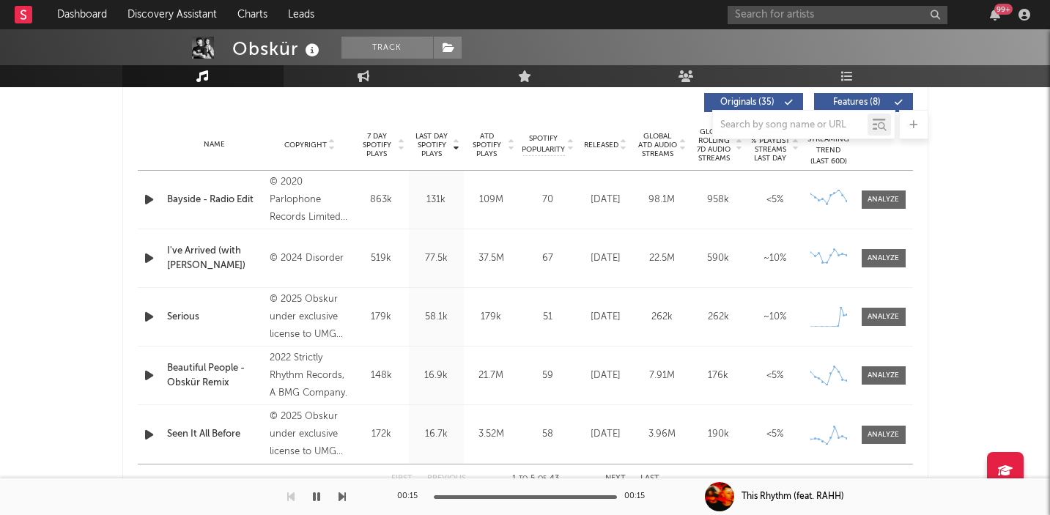
scroll to position [562, 0]
click at [887, 320] on div at bounding box center [883, 316] width 32 height 11
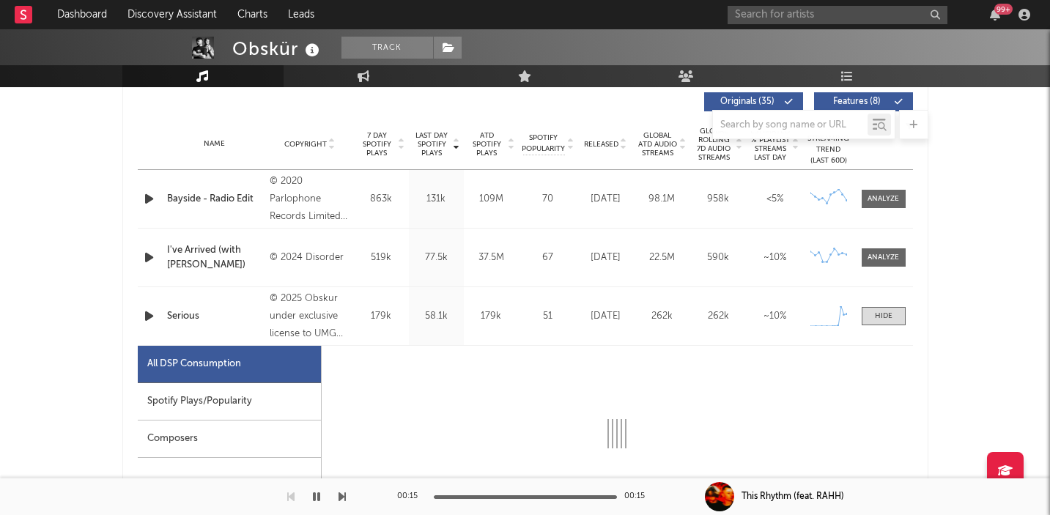
select select "1w"
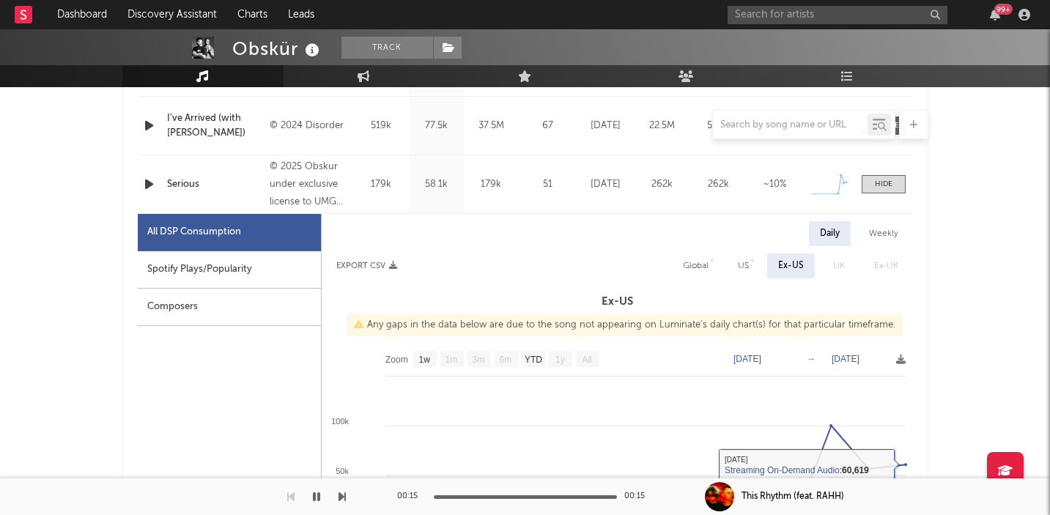
scroll to position [693, 0]
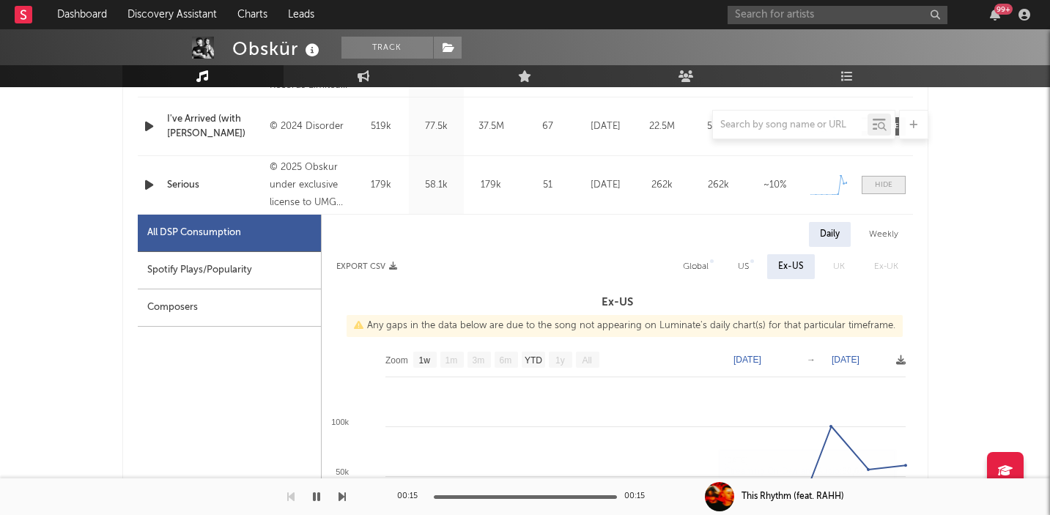
click at [889, 180] on div at bounding box center [884, 185] width 18 height 11
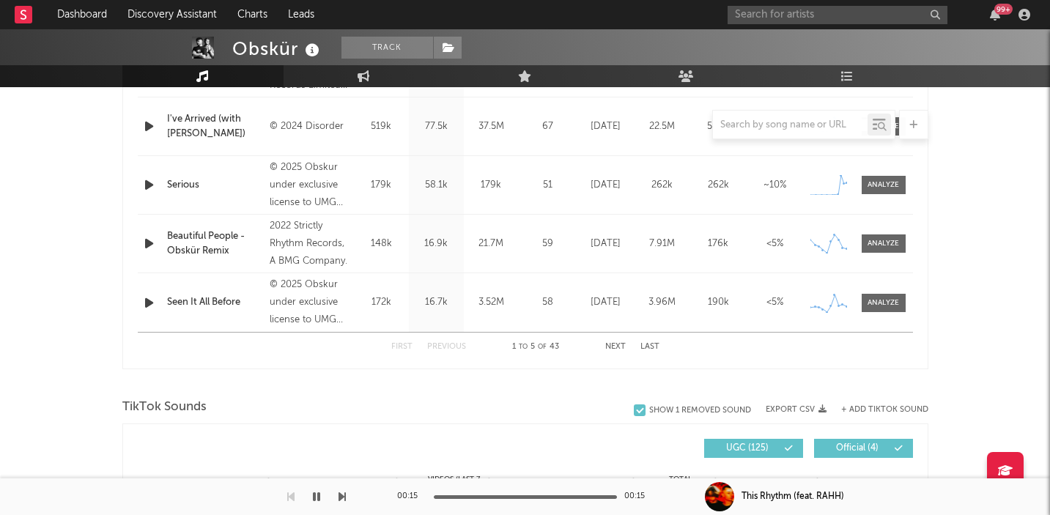
scroll to position [0, 0]
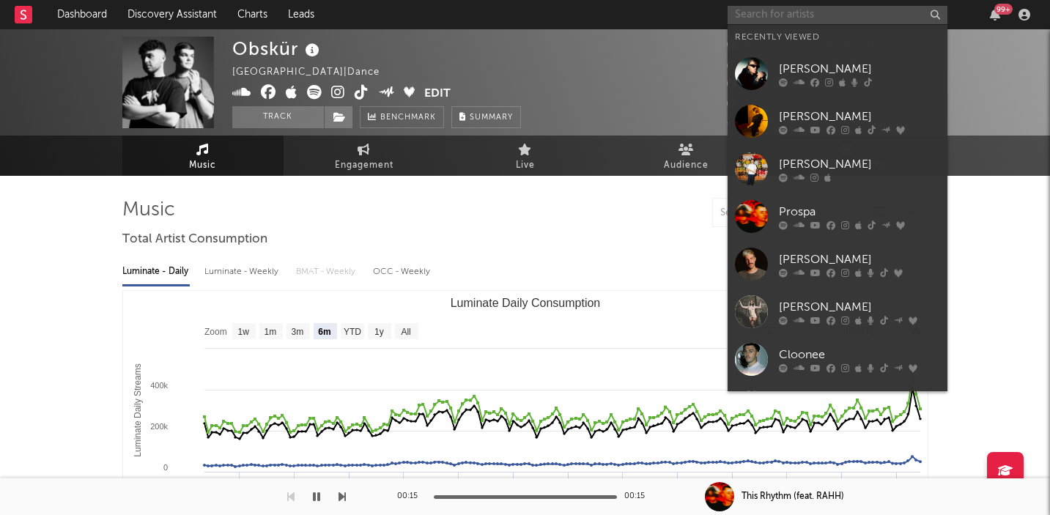
click at [774, 15] on input "text" at bounding box center [838, 15] width 220 height 18
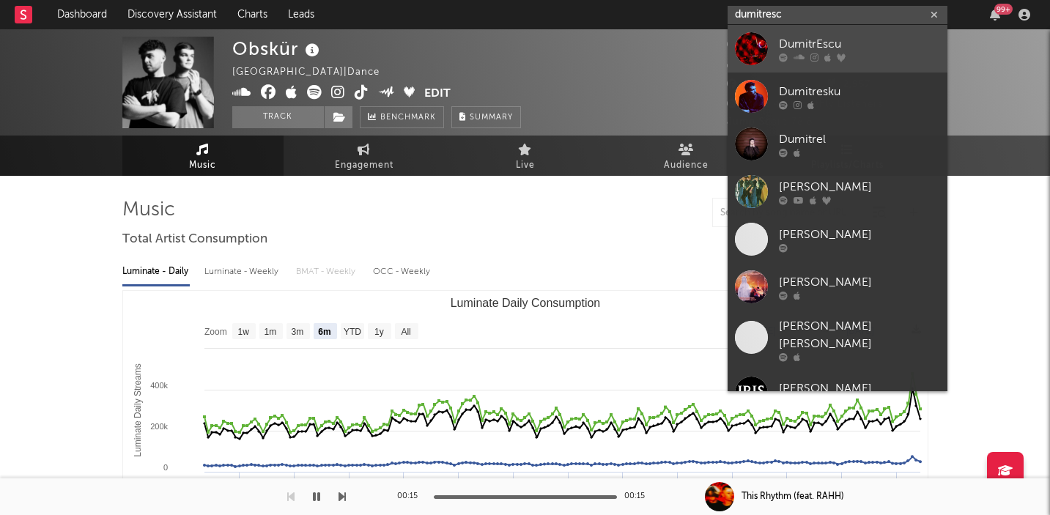
type input "dumitresc"
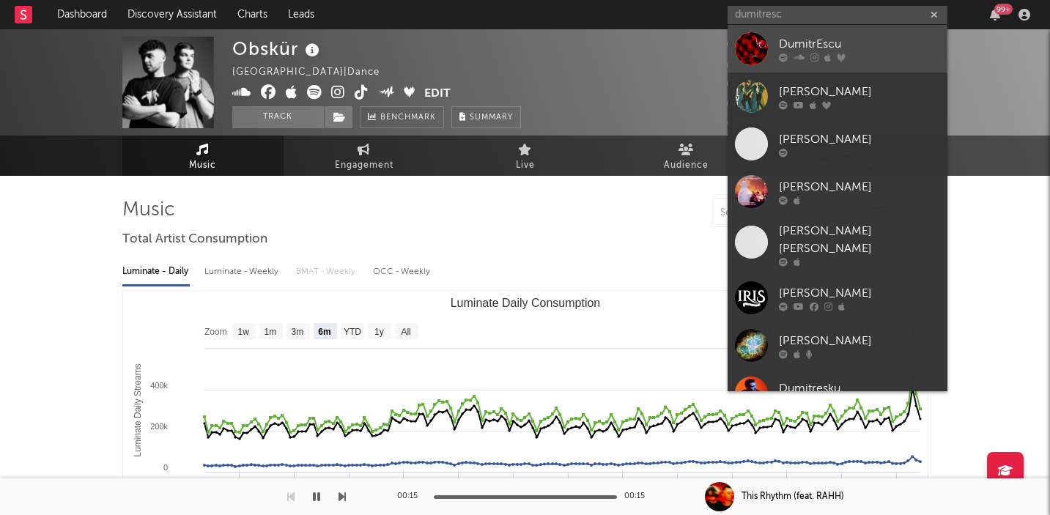
click at [793, 33] on link "DumitrEscu" at bounding box center [838, 49] width 220 height 48
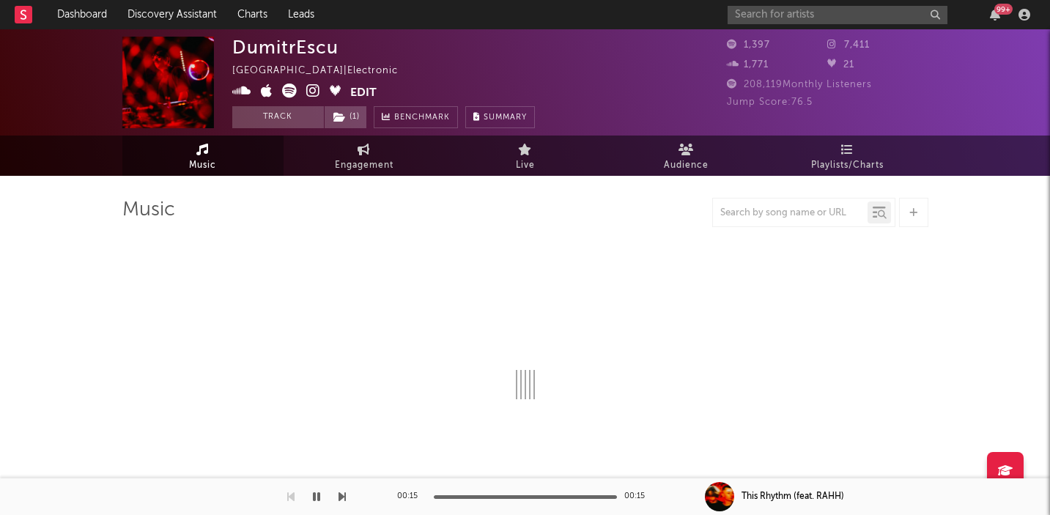
select select "1w"
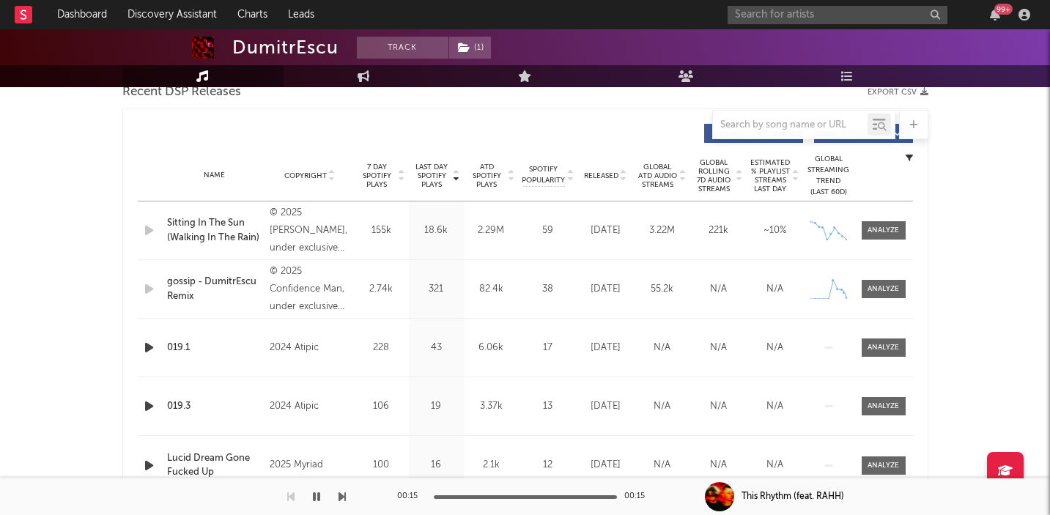
scroll to position [541, 0]
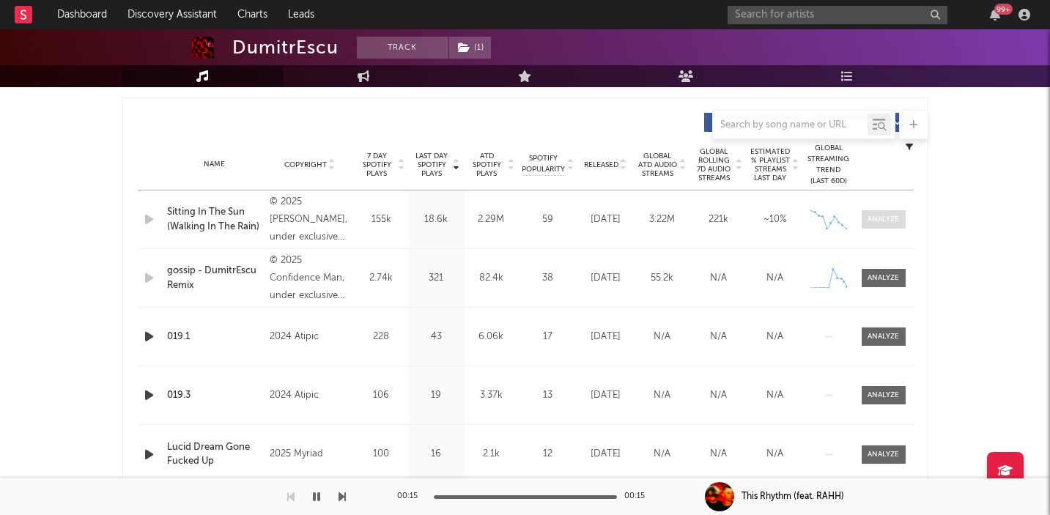
click at [887, 221] on div at bounding box center [883, 219] width 32 height 11
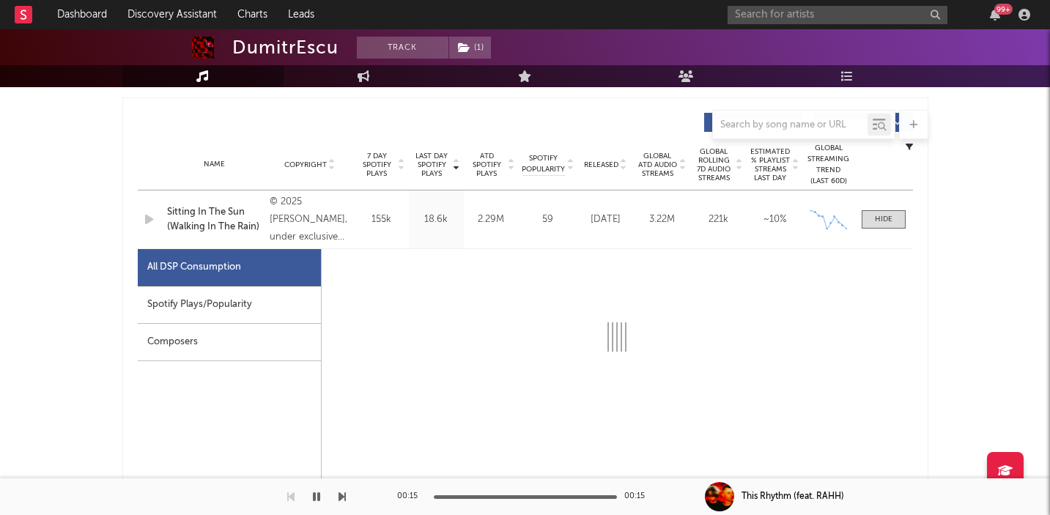
select select "1w"
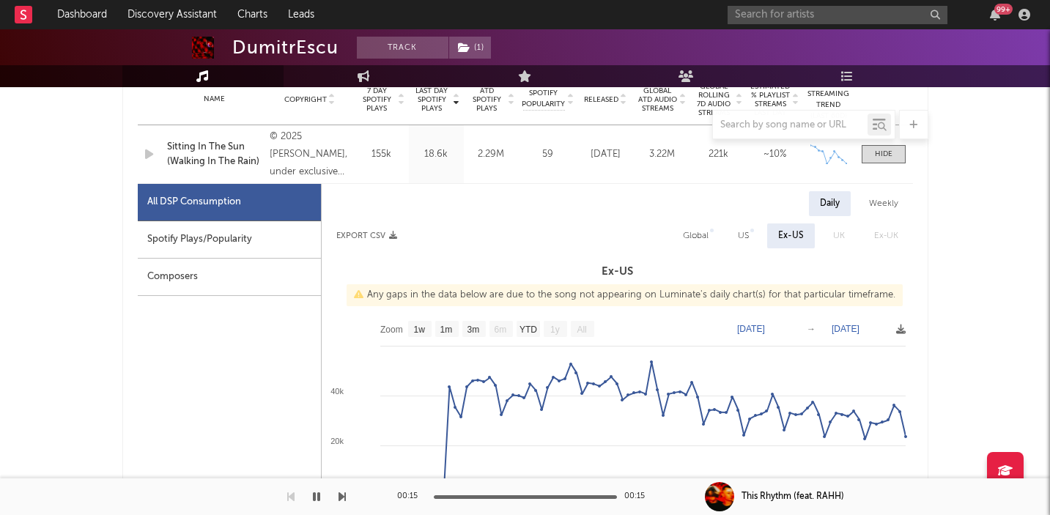
scroll to position [637, 0]
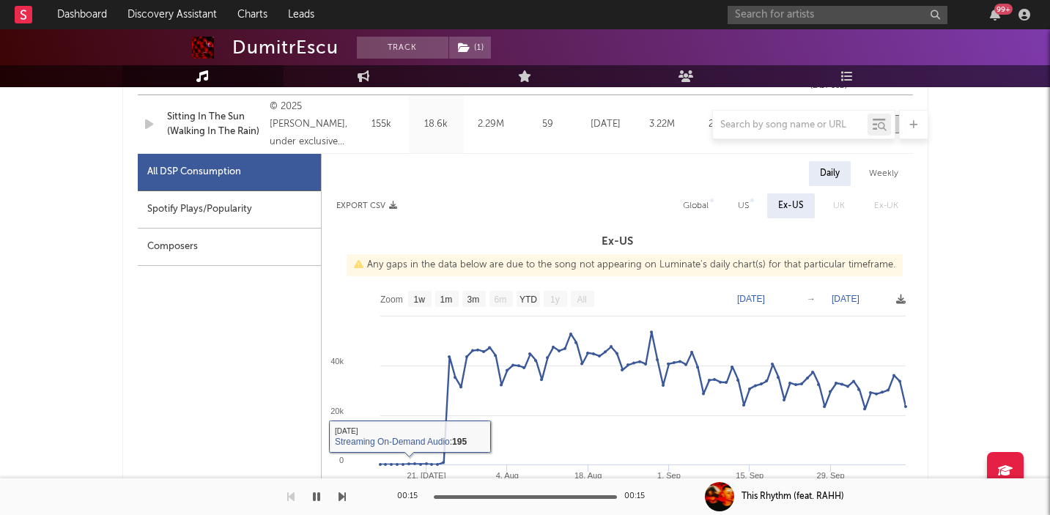
click at [267, 209] on div "Spotify Plays/Popularity" at bounding box center [229, 209] width 183 height 37
select select "1w"
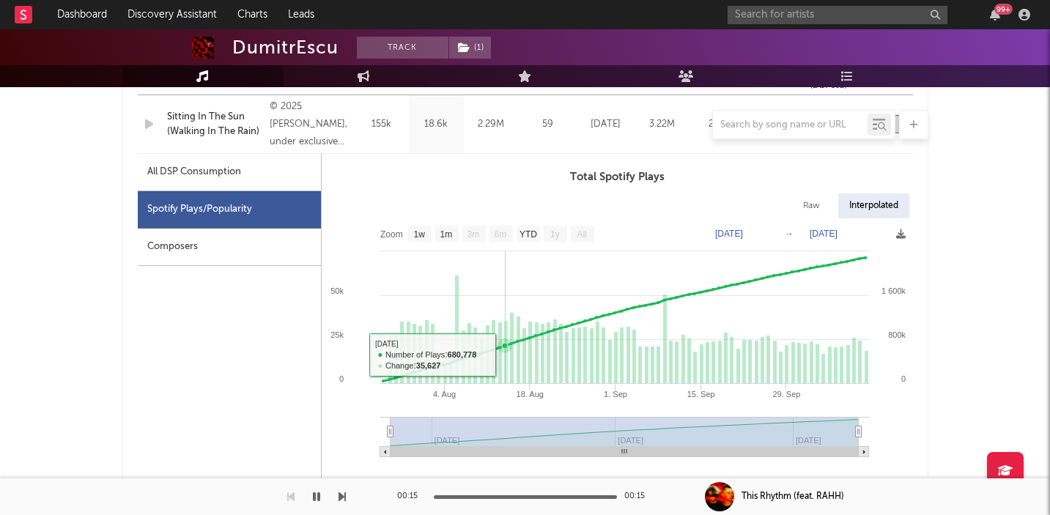
scroll to position [678, 0]
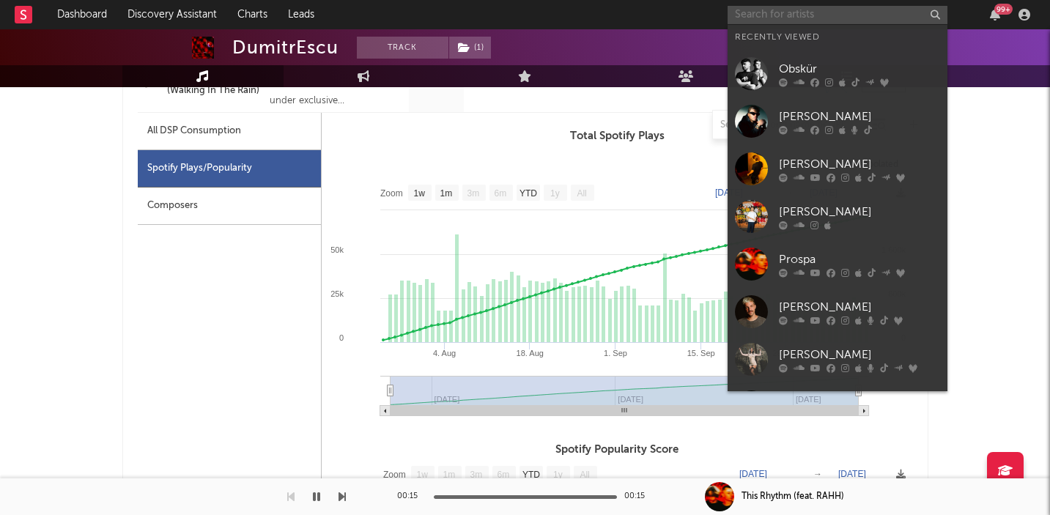
click at [785, 6] on input "text" at bounding box center [838, 15] width 220 height 18
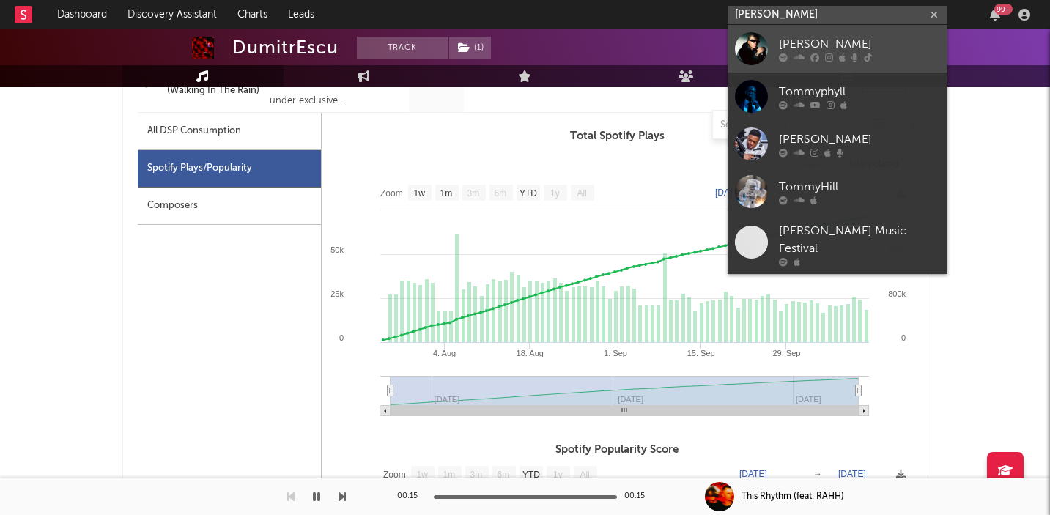
type input "[PERSON_NAME]"
click at [793, 48] on div "[PERSON_NAME]" at bounding box center [859, 44] width 161 height 18
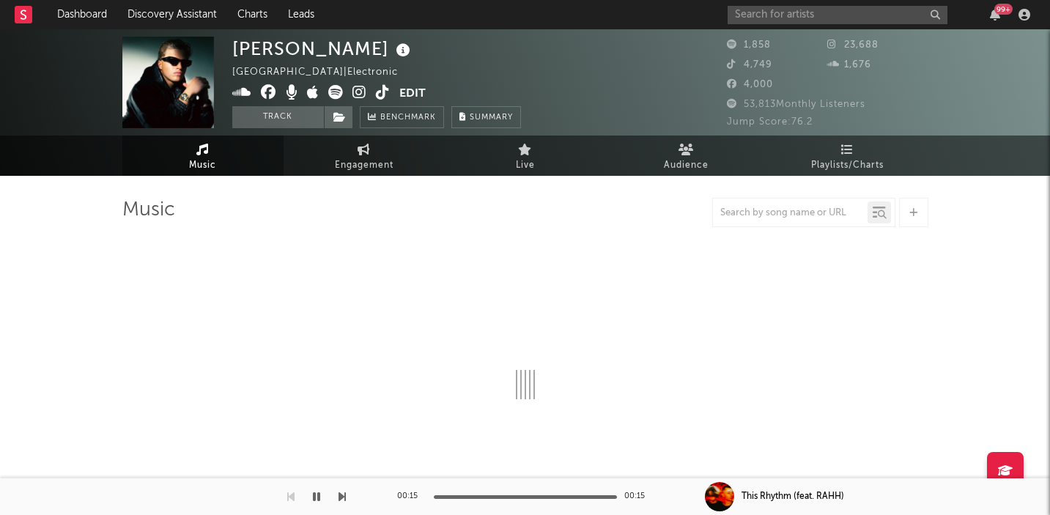
select select "1w"
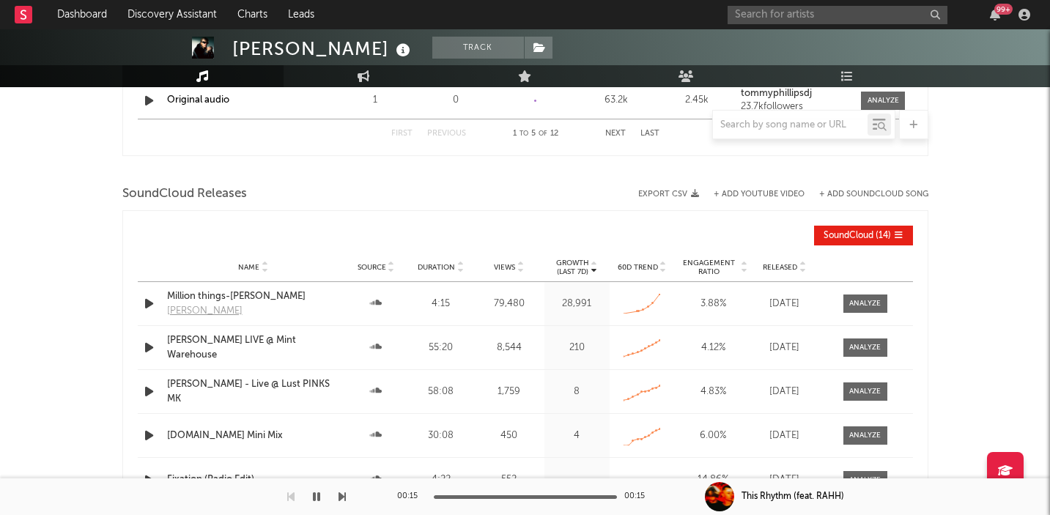
scroll to position [1509, 0]
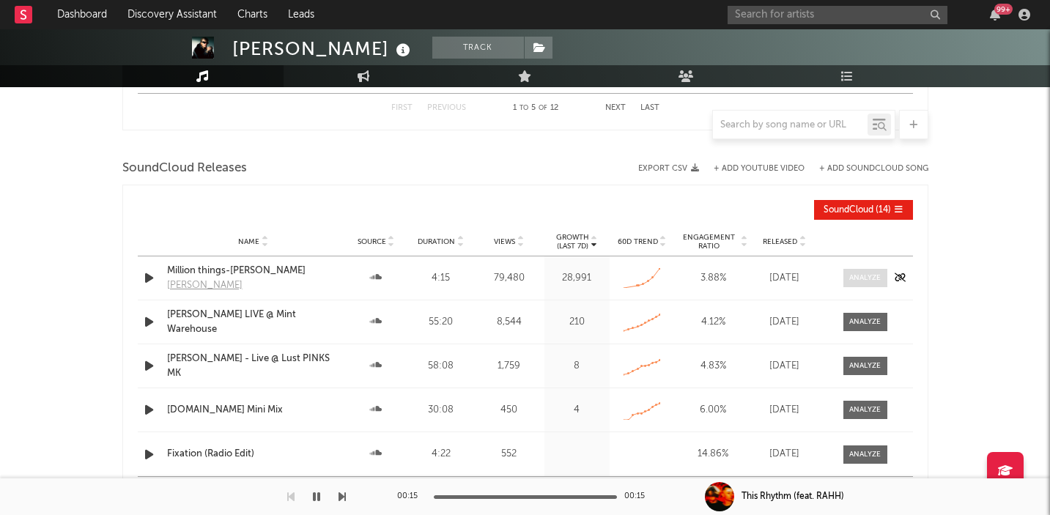
click at [857, 275] on div at bounding box center [865, 278] width 32 height 11
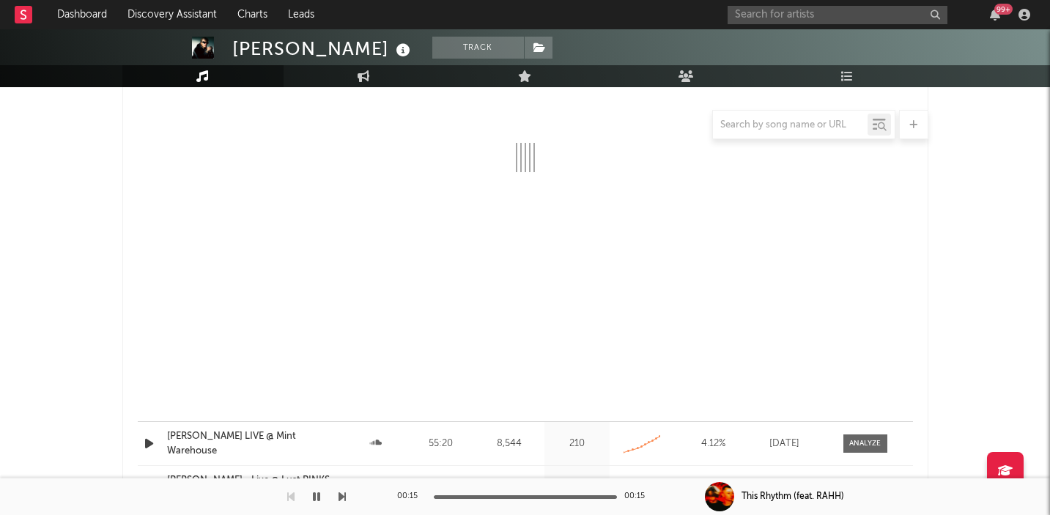
select select "1m"
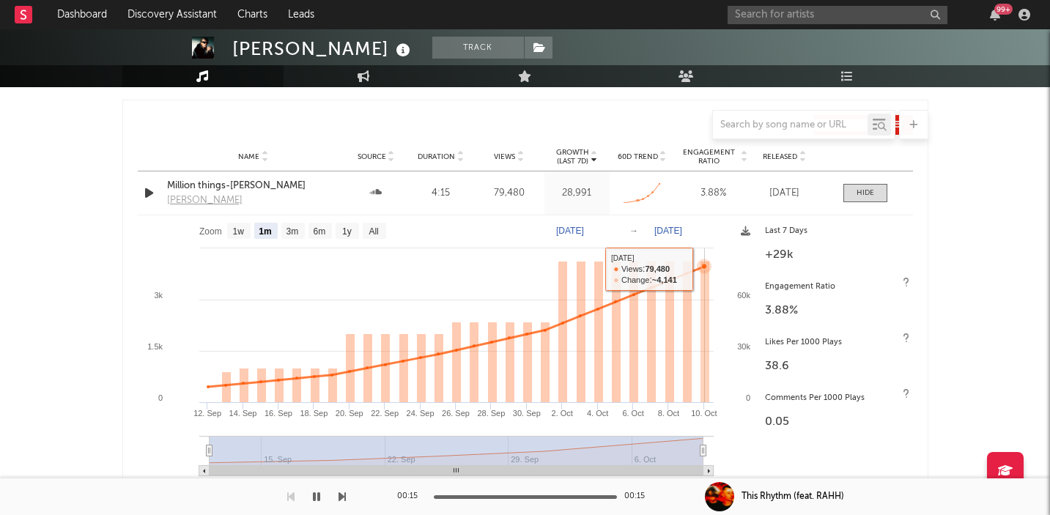
scroll to position [1575, 0]
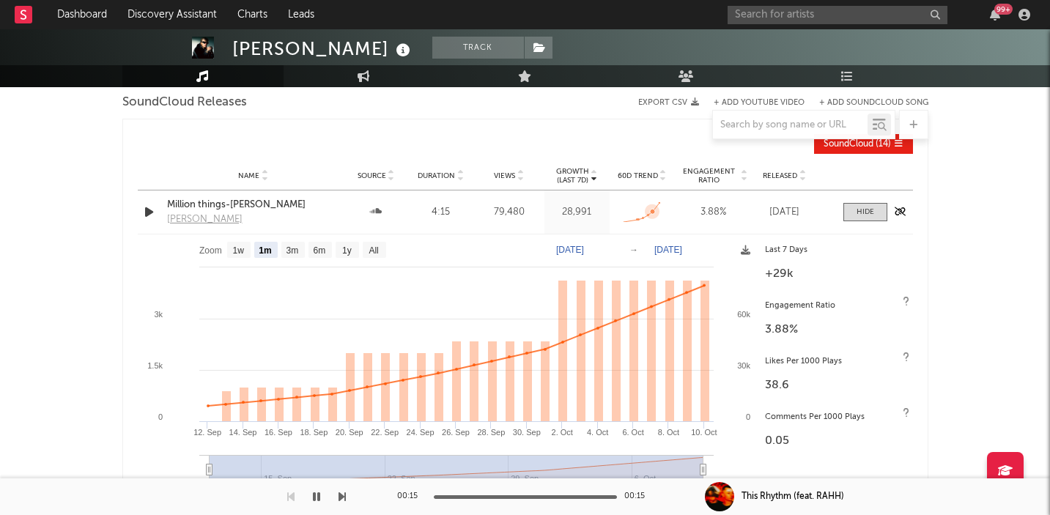
click at [654, 209] on icon at bounding box center [652, 211] width 5 height 5
click at [659, 199] on div "Created with Highcharts 10.3.3" at bounding box center [642, 212] width 44 height 27
click at [265, 206] on div "Million things-[PERSON_NAME]" at bounding box center [253, 205] width 173 height 15
